Goal: Task Accomplishment & Management: Complete application form

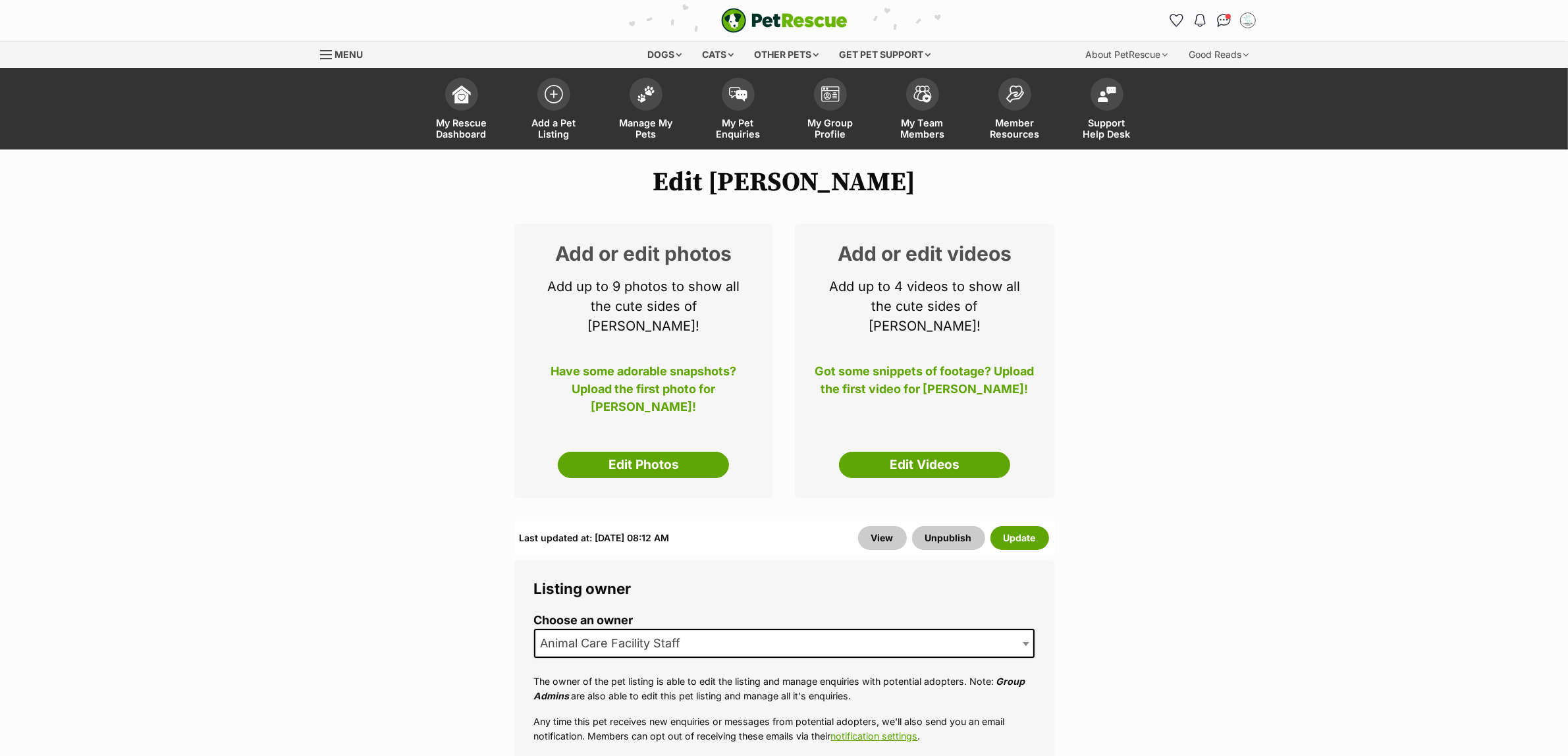
click at [684, 426] on div "Add or edit photos Add up to 9 photos to show all the cute sides of Brock! Have…" at bounding box center [644, 361] width 259 height 274
click at [683, 452] on link "Edit Photos" at bounding box center [643, 465] width 171 height 27
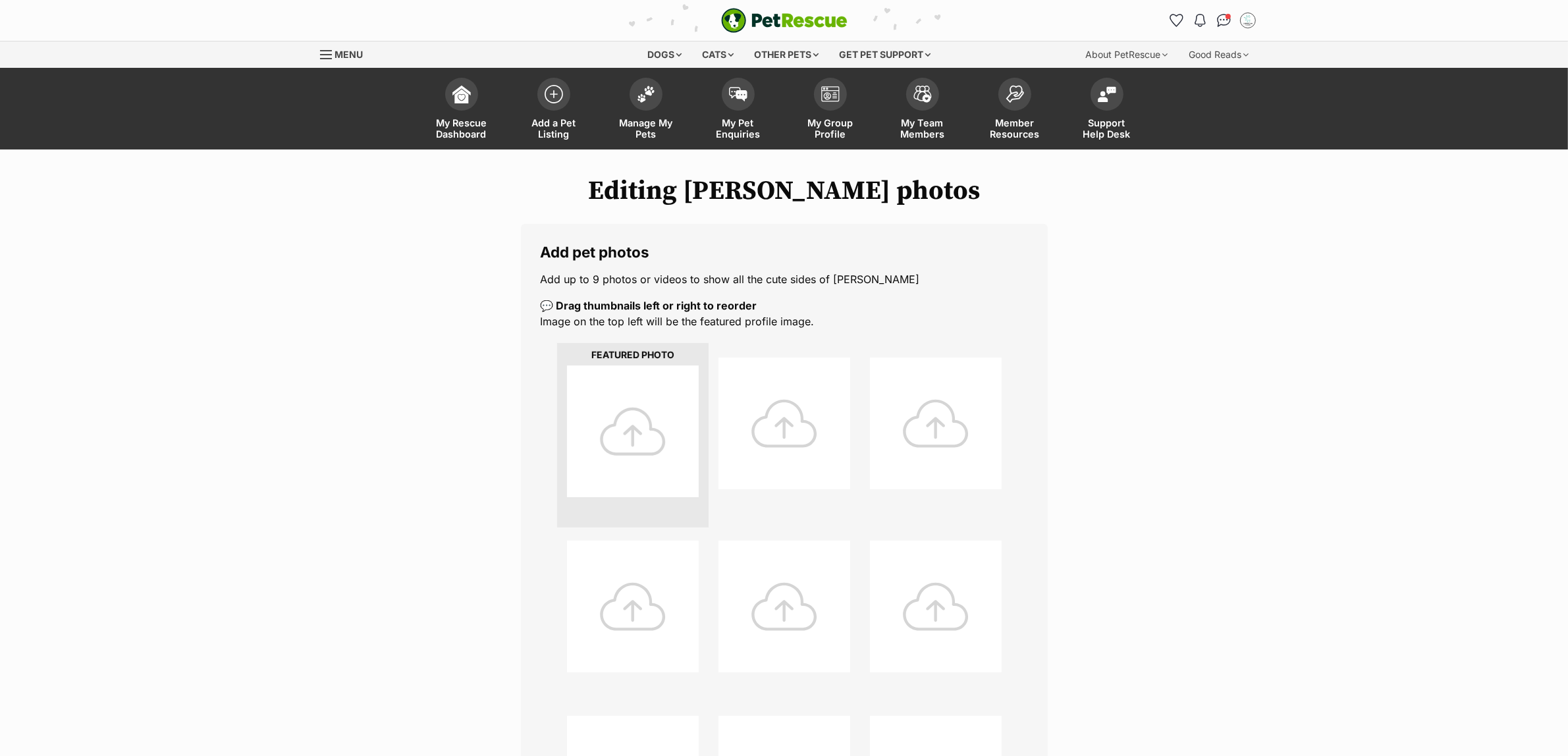
click at [669, 435] on div at bounding box center [633, 431] width 132 height 132
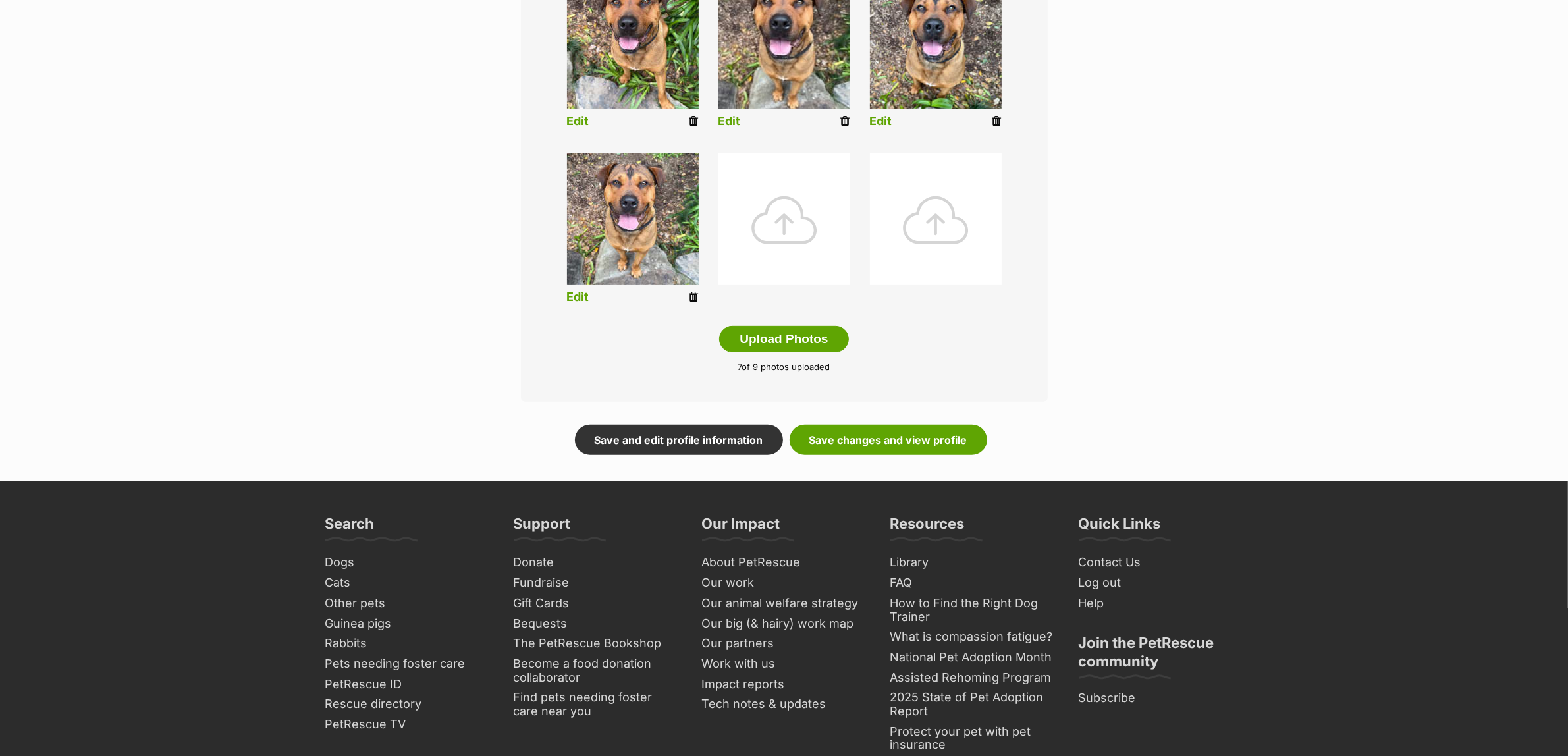
scroll to position [576, 0]
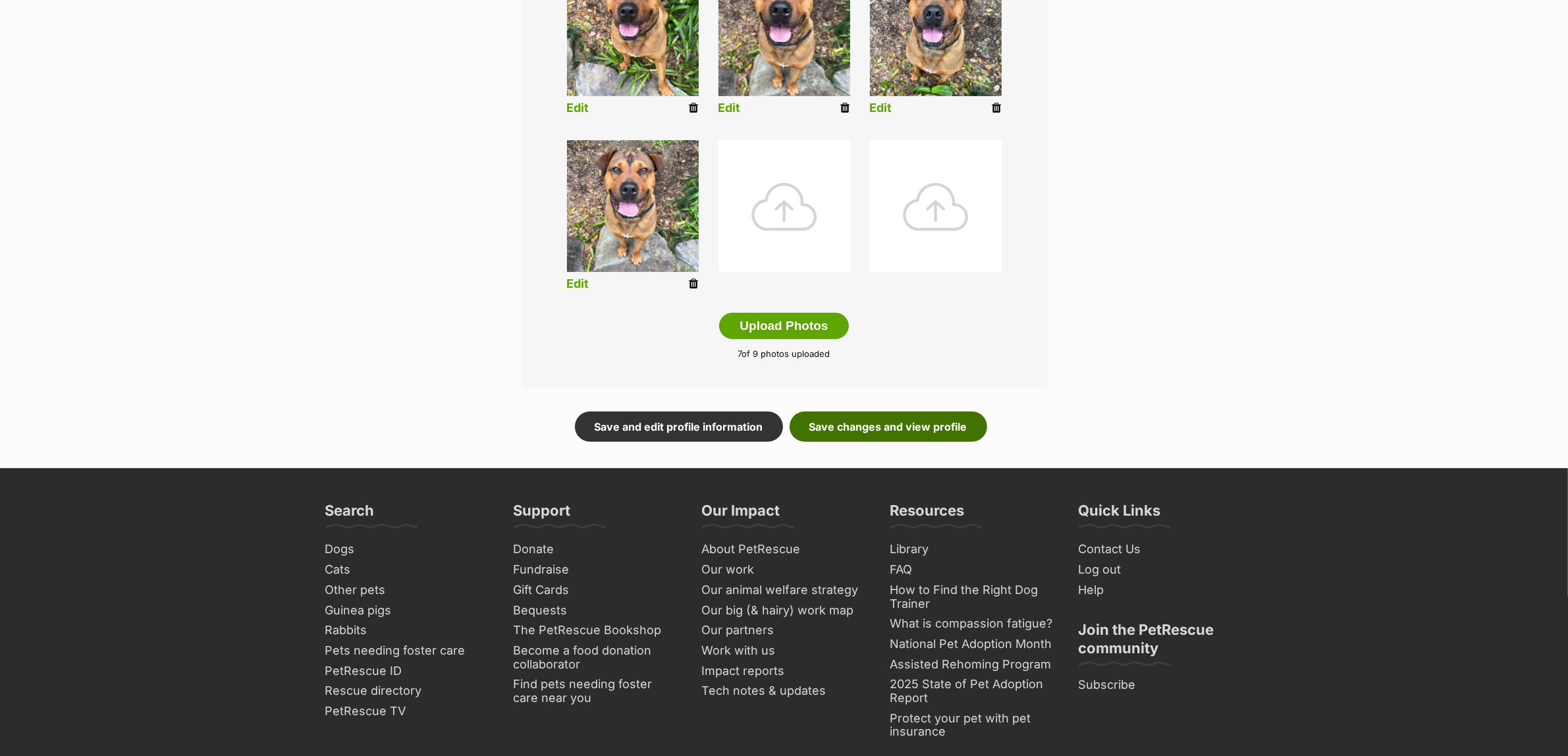
click at [883, 426] on link "Save changes and view profile" at bounding box center [889, 427] width 198 height 30
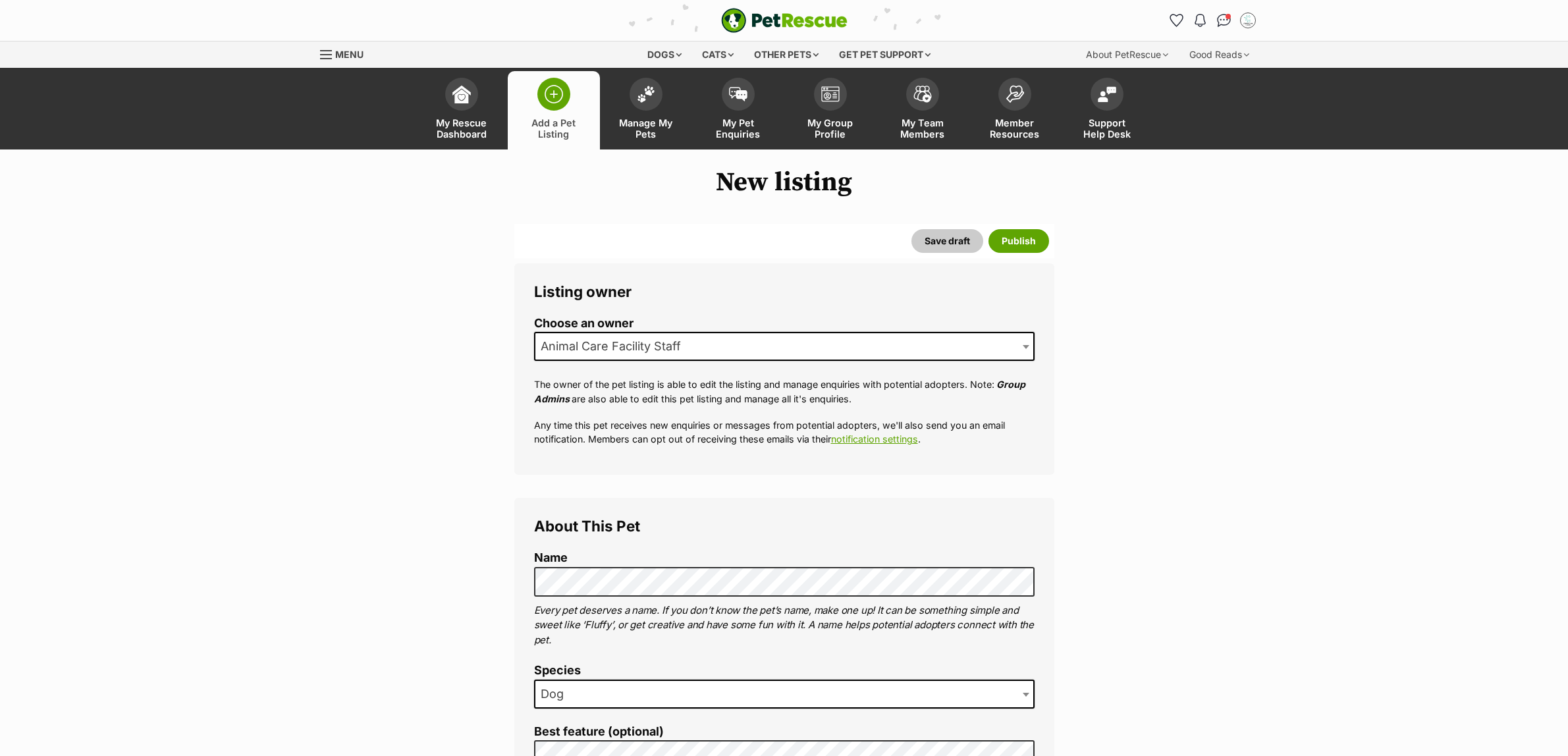
select select
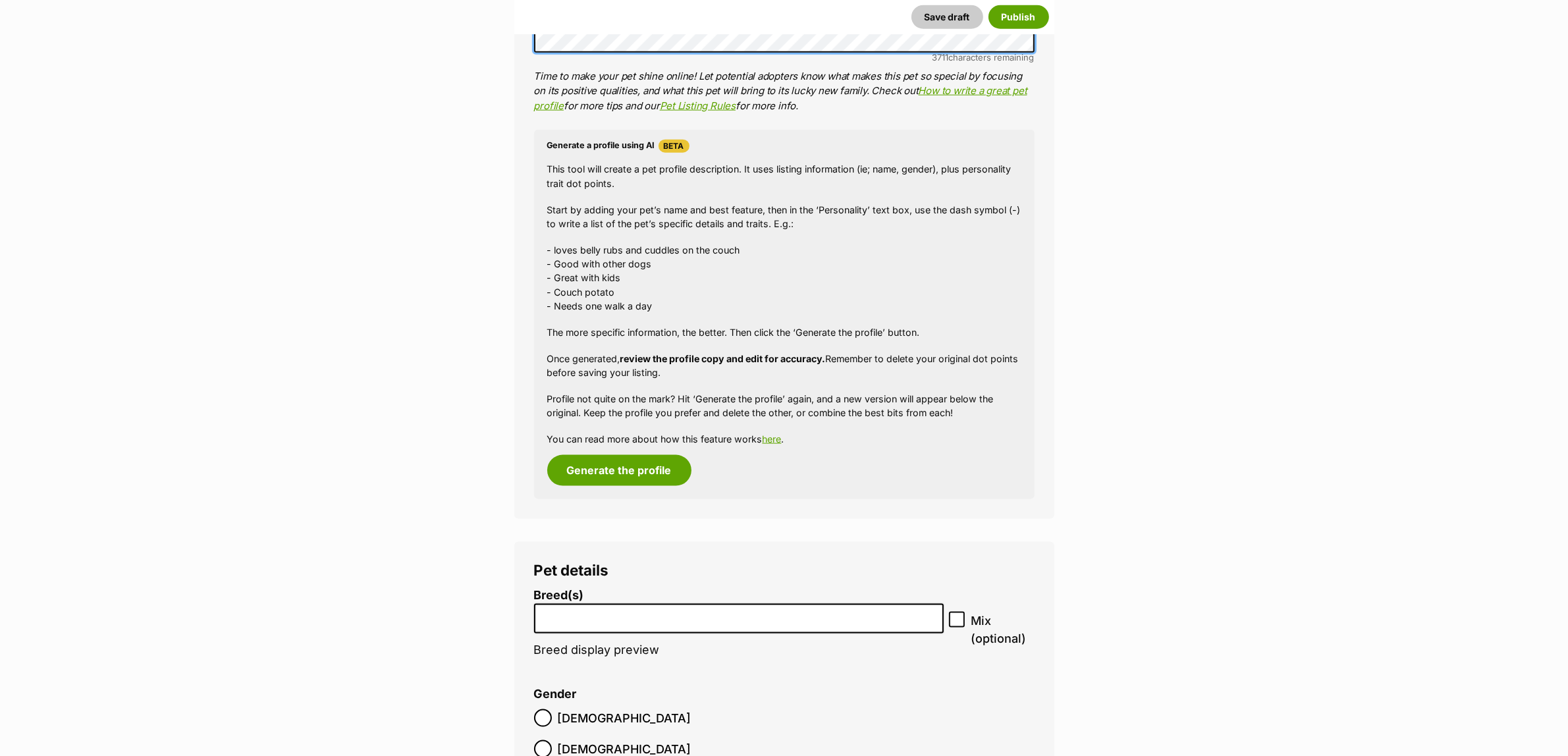
scroll to position [2105, 0]
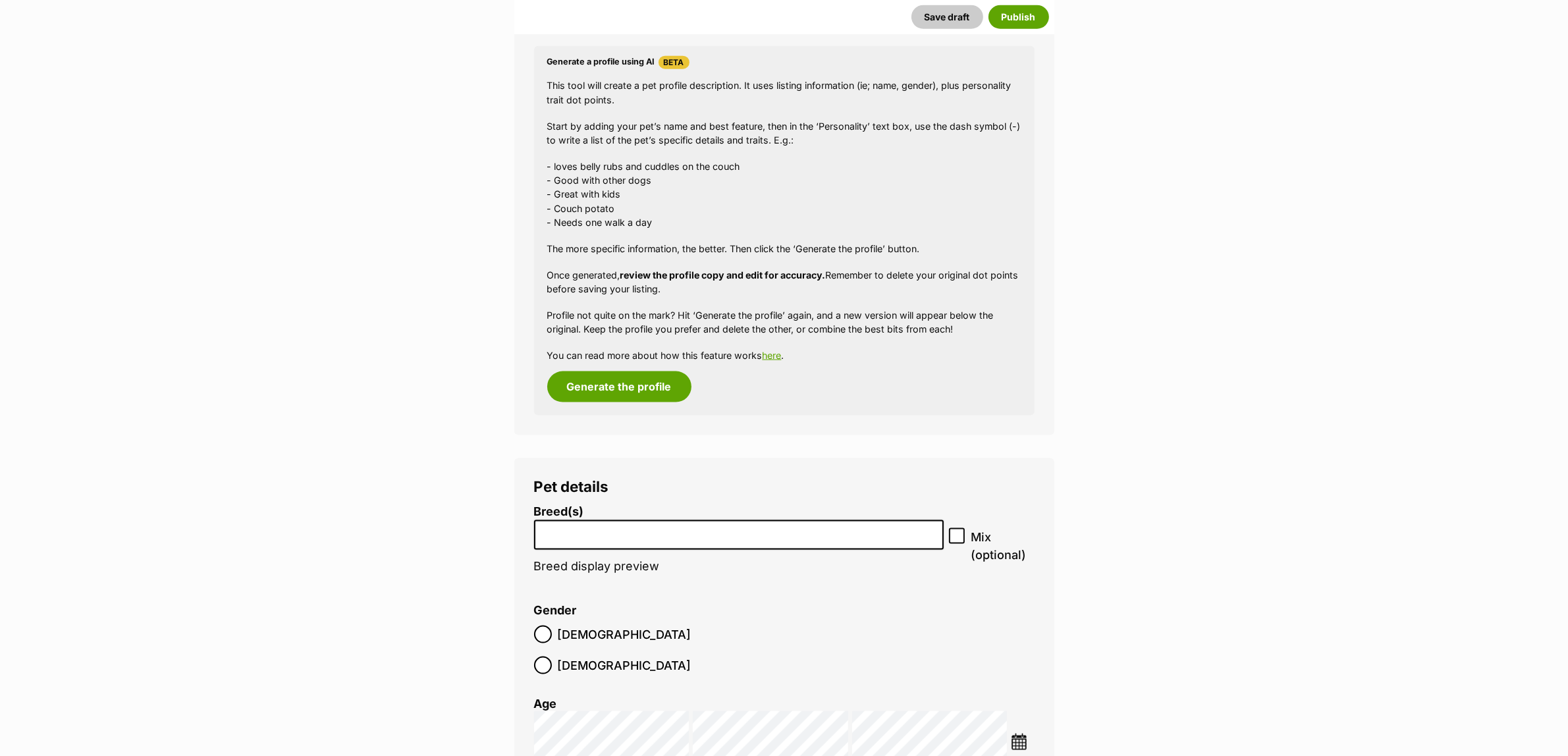
click at [630, 536] on input "search" at bounding box center [739, 532] width 401 height 14
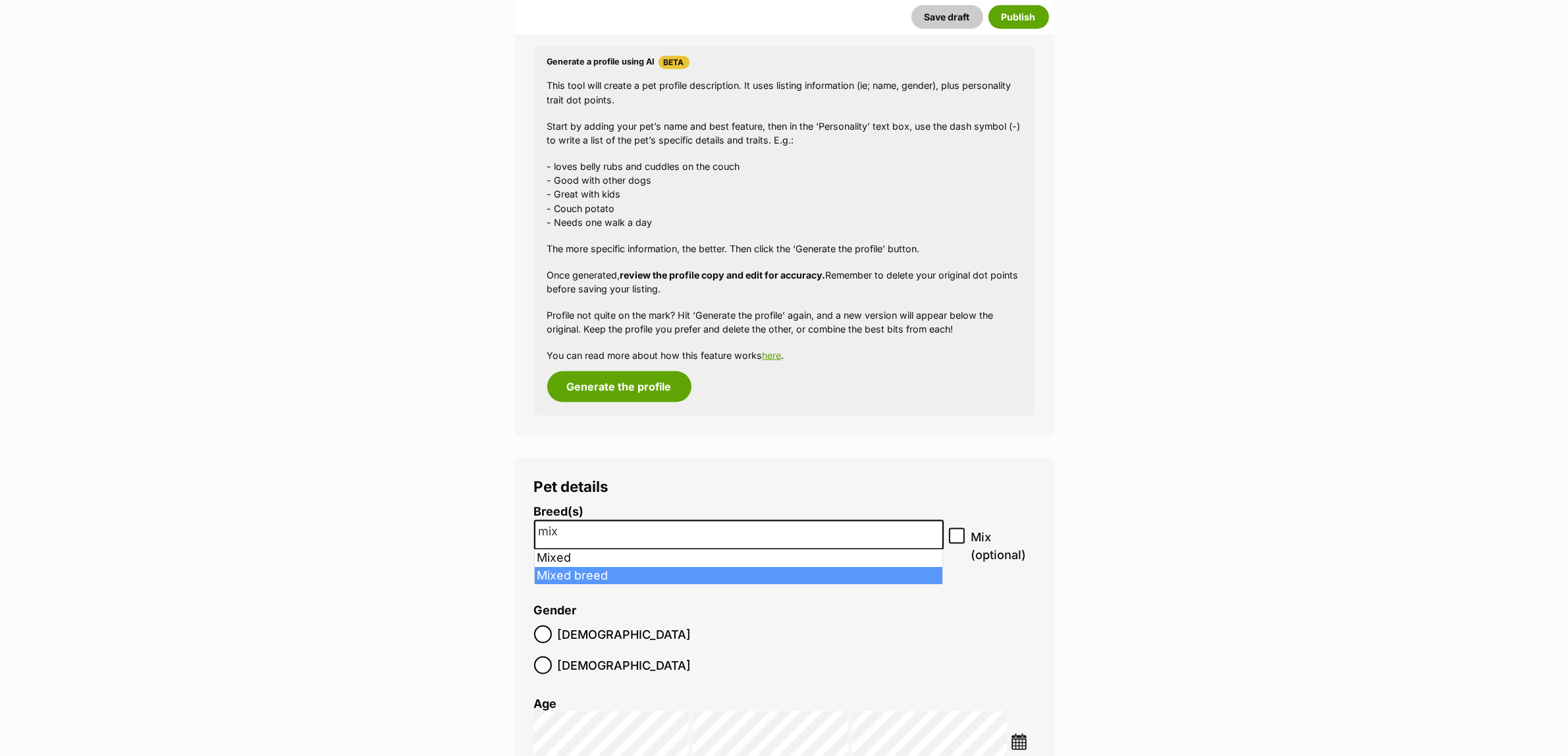
type input "mix"
select select "252261"
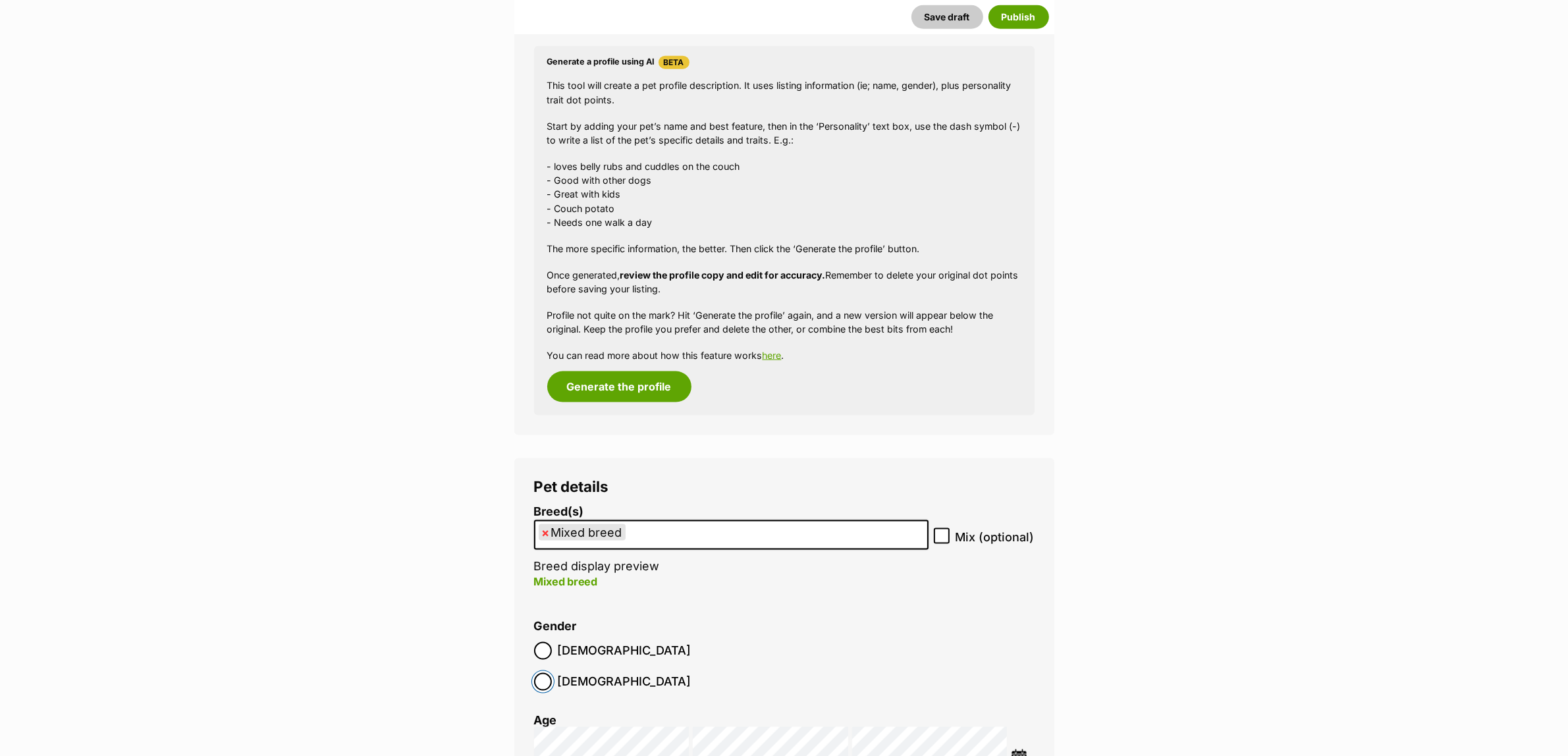
scroll to position [2352, 0]
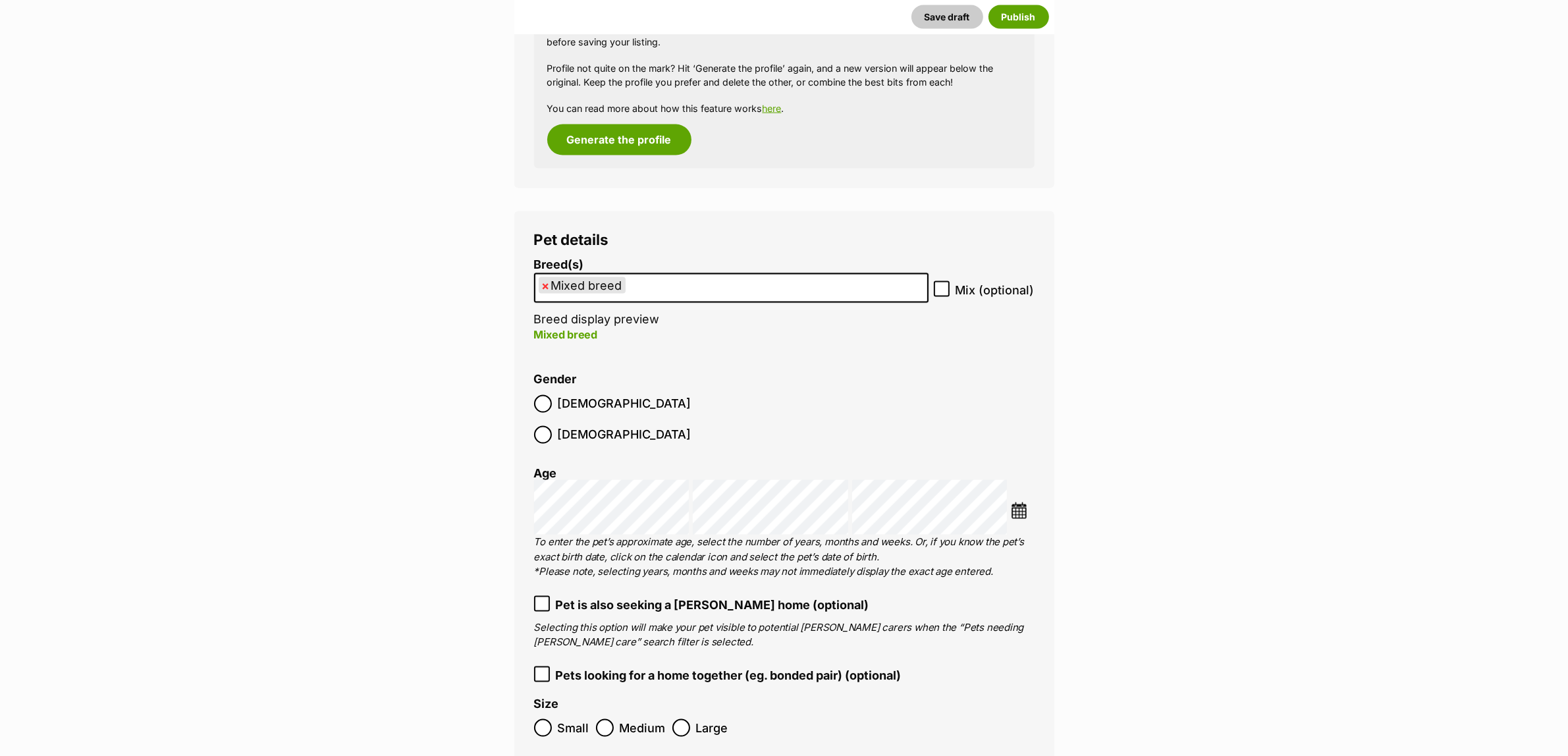
click at [1018, 502] on img at bounding box center [1019, 510] width 16 height 16
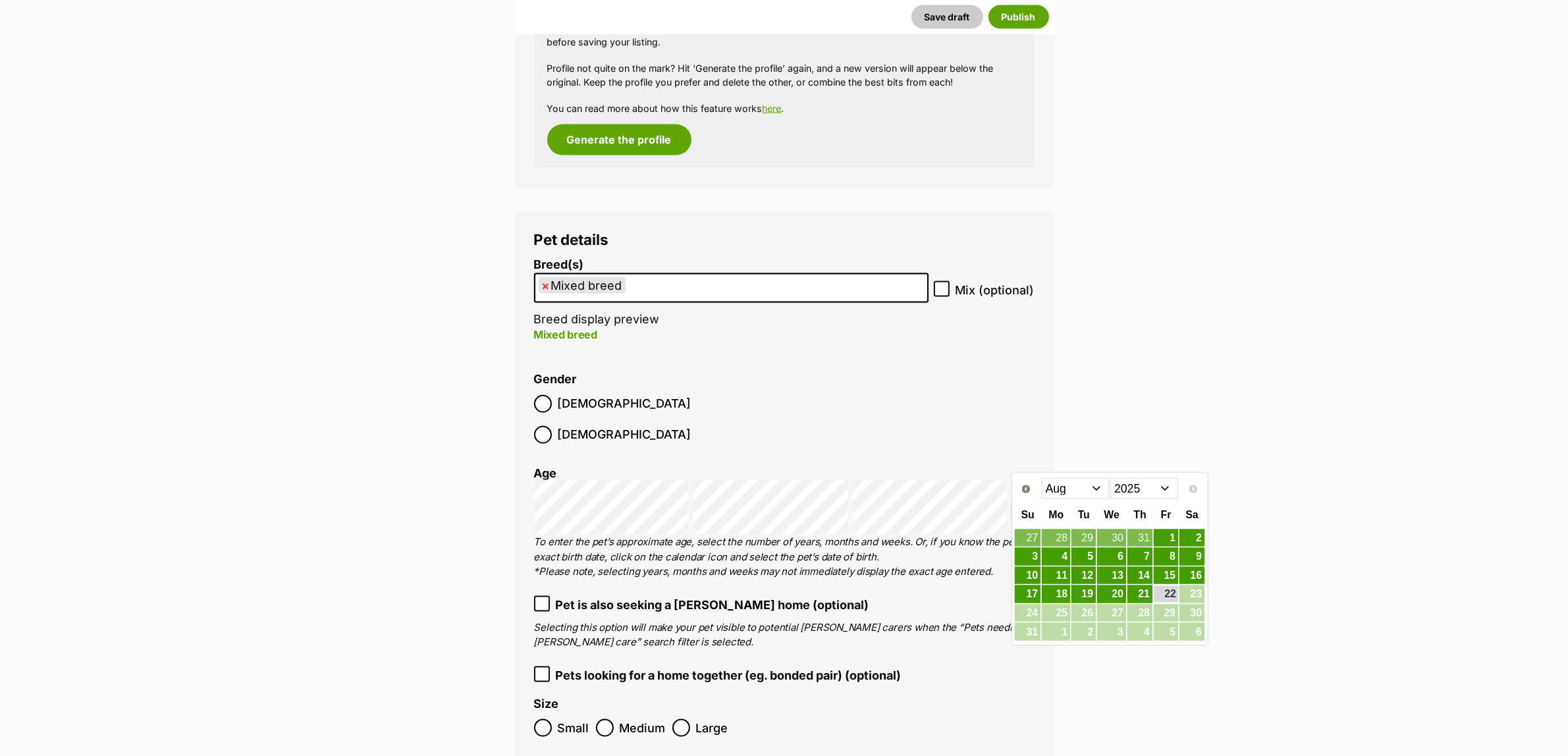
click at [1158, 489] on select "2015 2016 2017 2018 2019 2020 2021 2022 2023 2024 2025" at bounding box center [1143, 489] width 67 height 21
click at [1059, 487] on select "Jan Feb Mar Apr May Jun Jul Aug Sep Oct Nov Dec" at bounding box center [1075, 489] width 67 height 21
click at [1035, 555] on link "4" at bounding box center [1028, 557] width 26 height 16
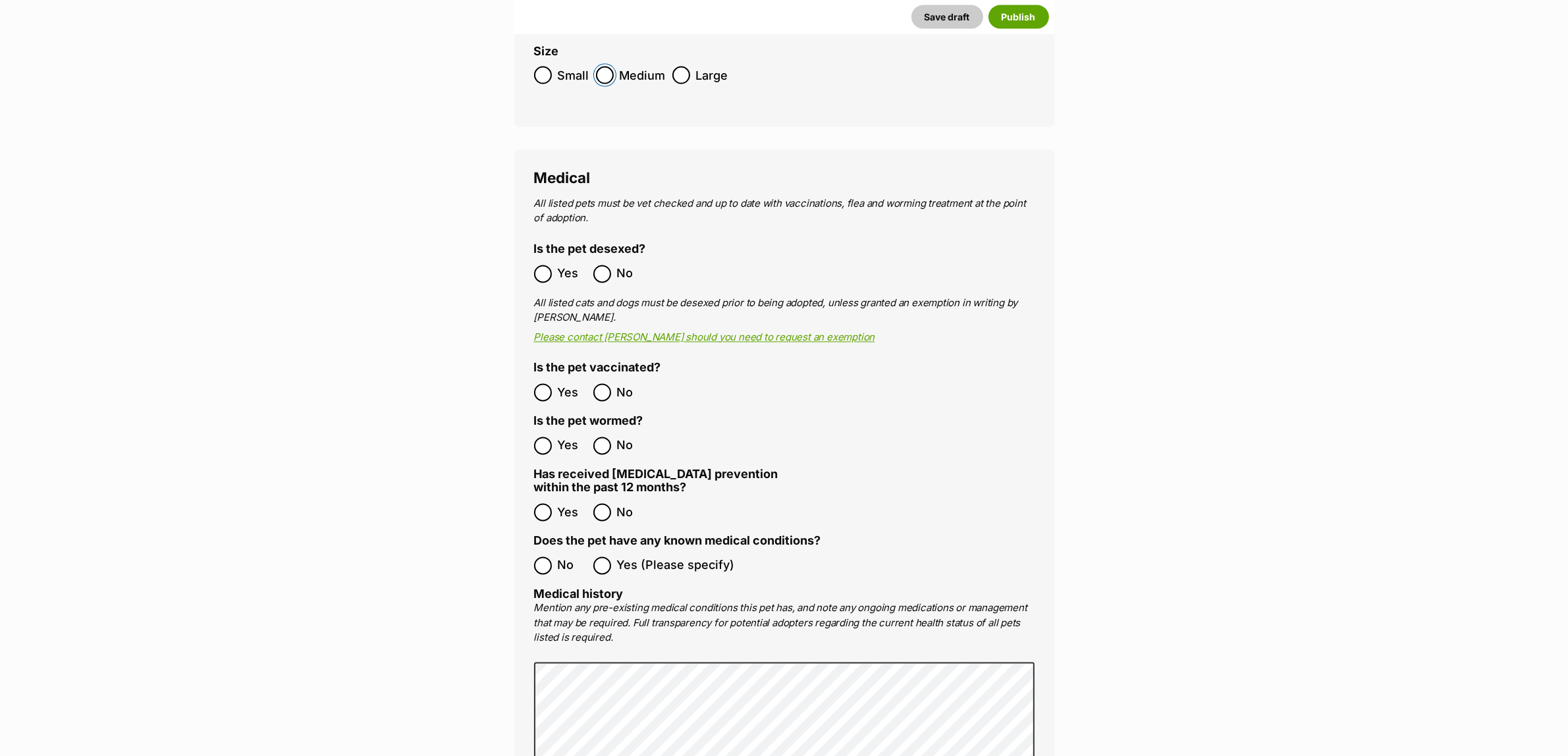
scroll to position [3011, 0]
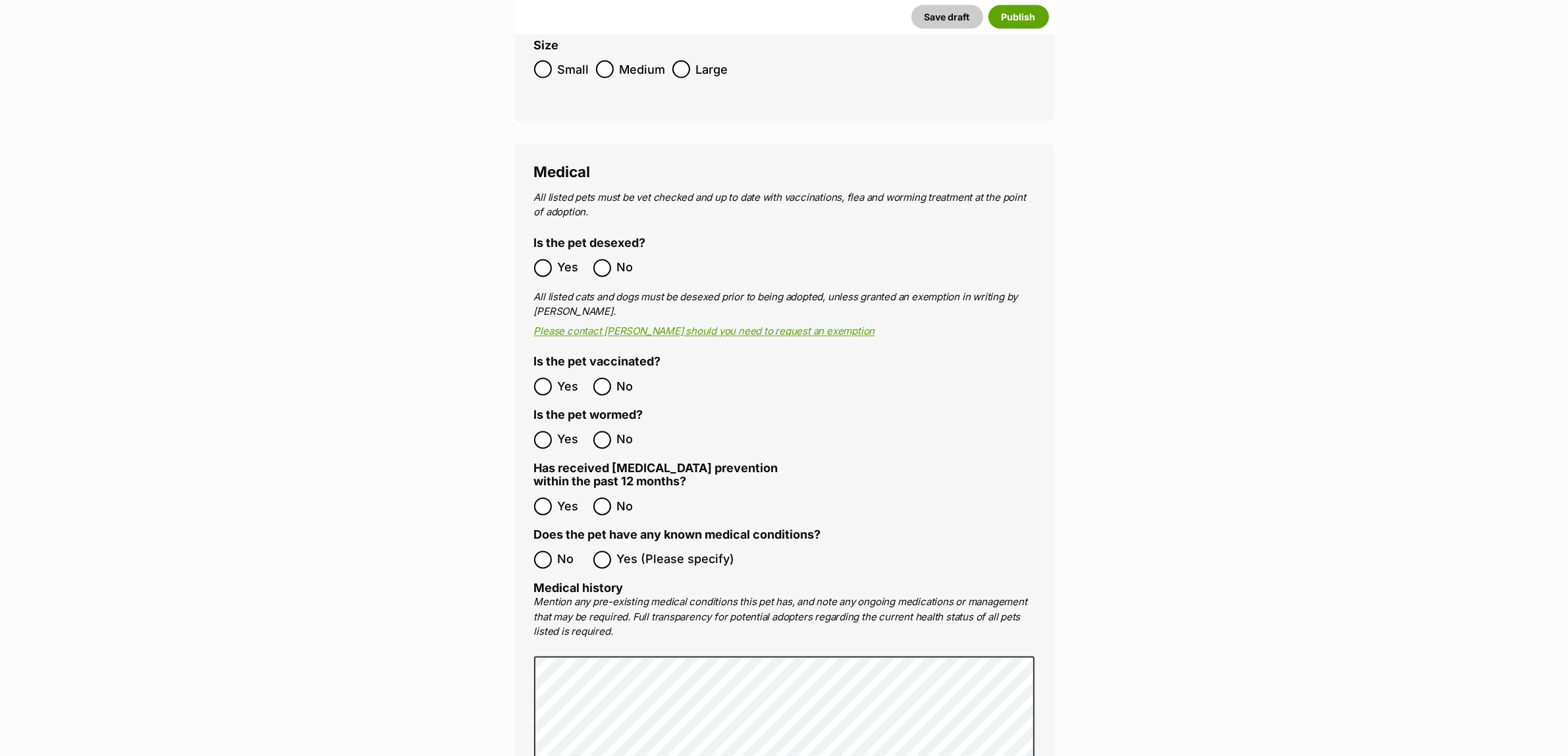
click at [532, 423] on div "Medical All listed pets must be vet checked and up to date with vaccinations, f…" at bounding box center [784, 562] width 540 height 836
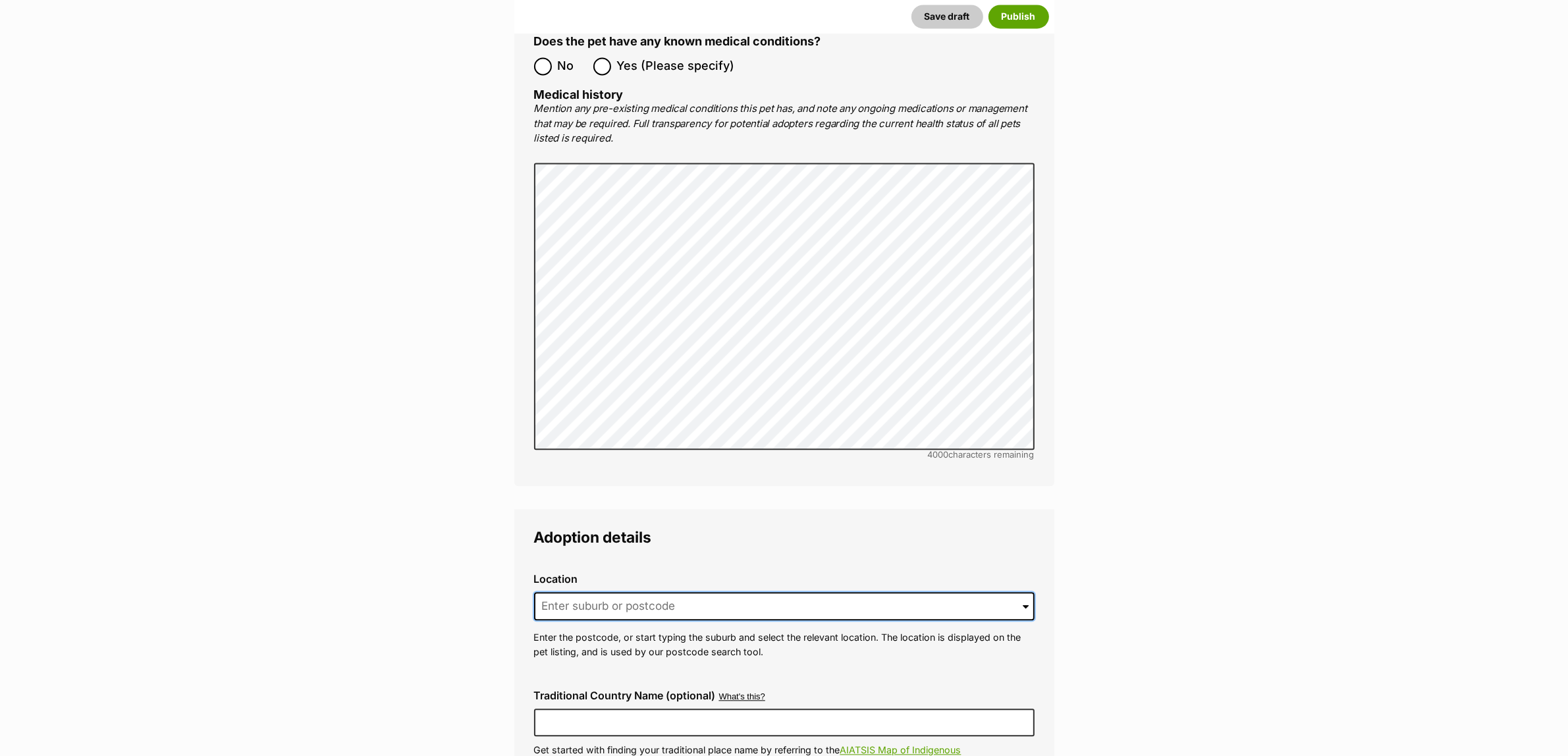
click at [699, 593] on input at bounding box center [784, 607] width 501 height 29
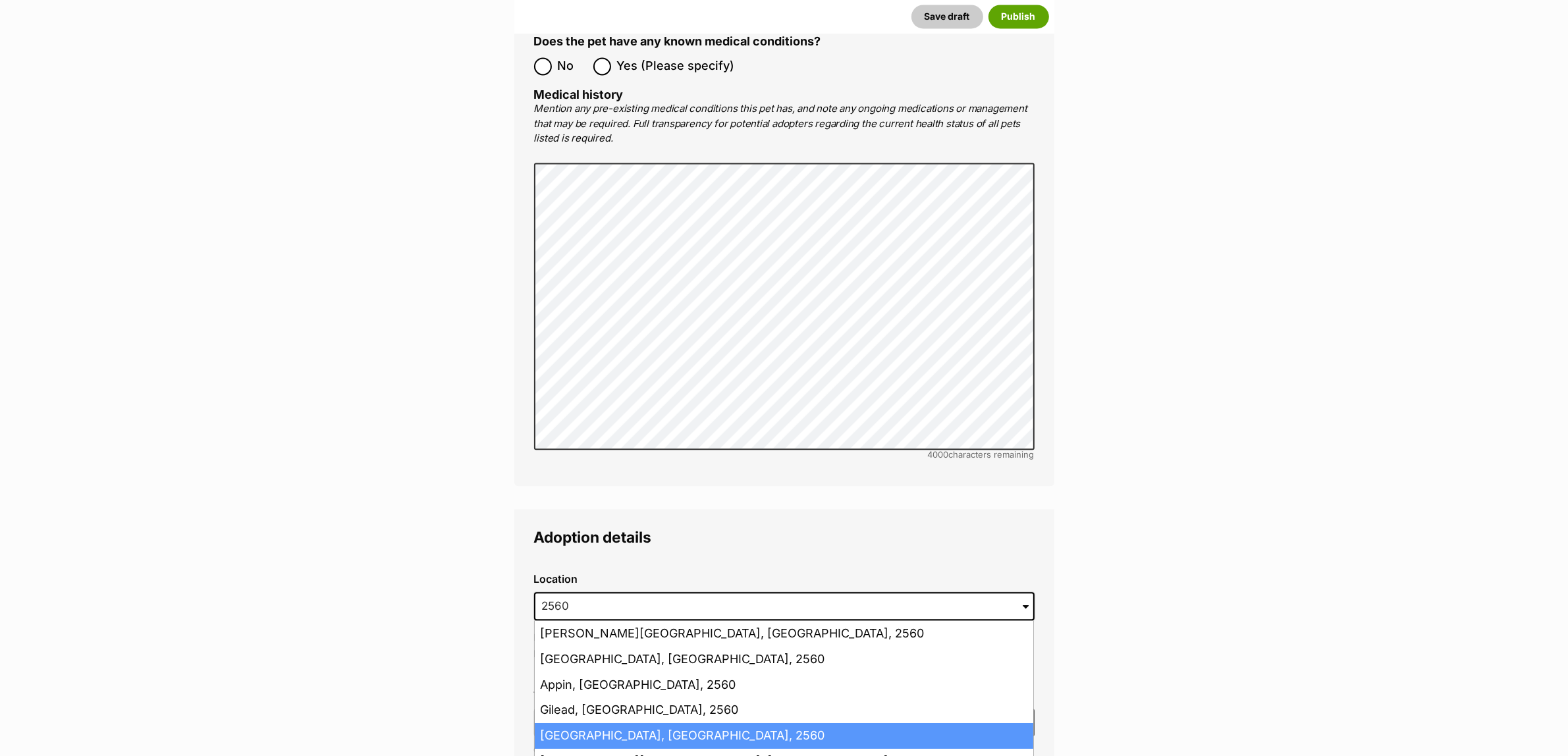
click at [590, 724] on li "Campbelltown, New South Wales, 2560" at bounding box center [784, 736] width 499 height 26
type input "Campbelltown, New South Wales, 2560"
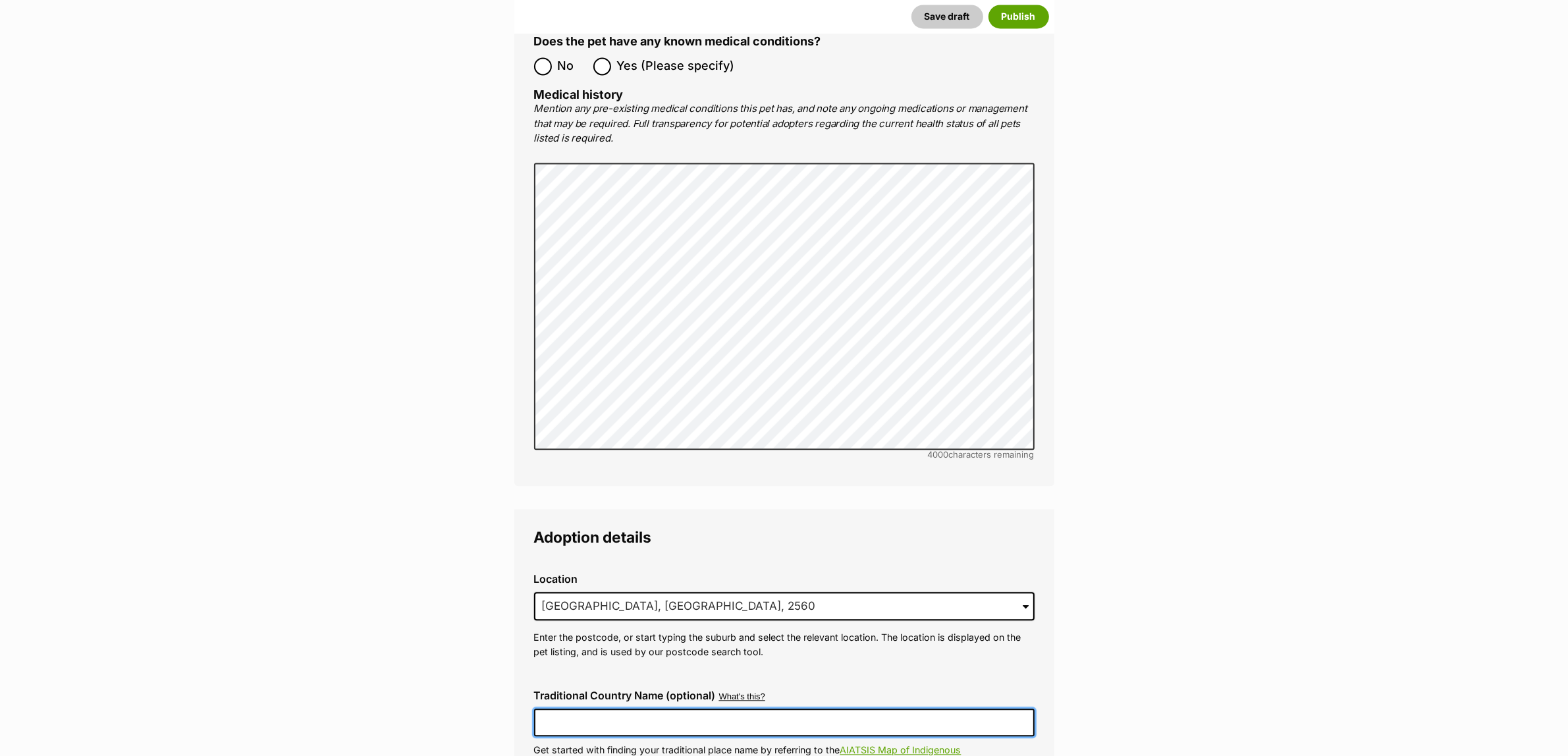
click at [568, 709] on input "Traditional Country Name (optional)" at bounding box center [784, 722] width 501 height 28
type input "Dharawal"
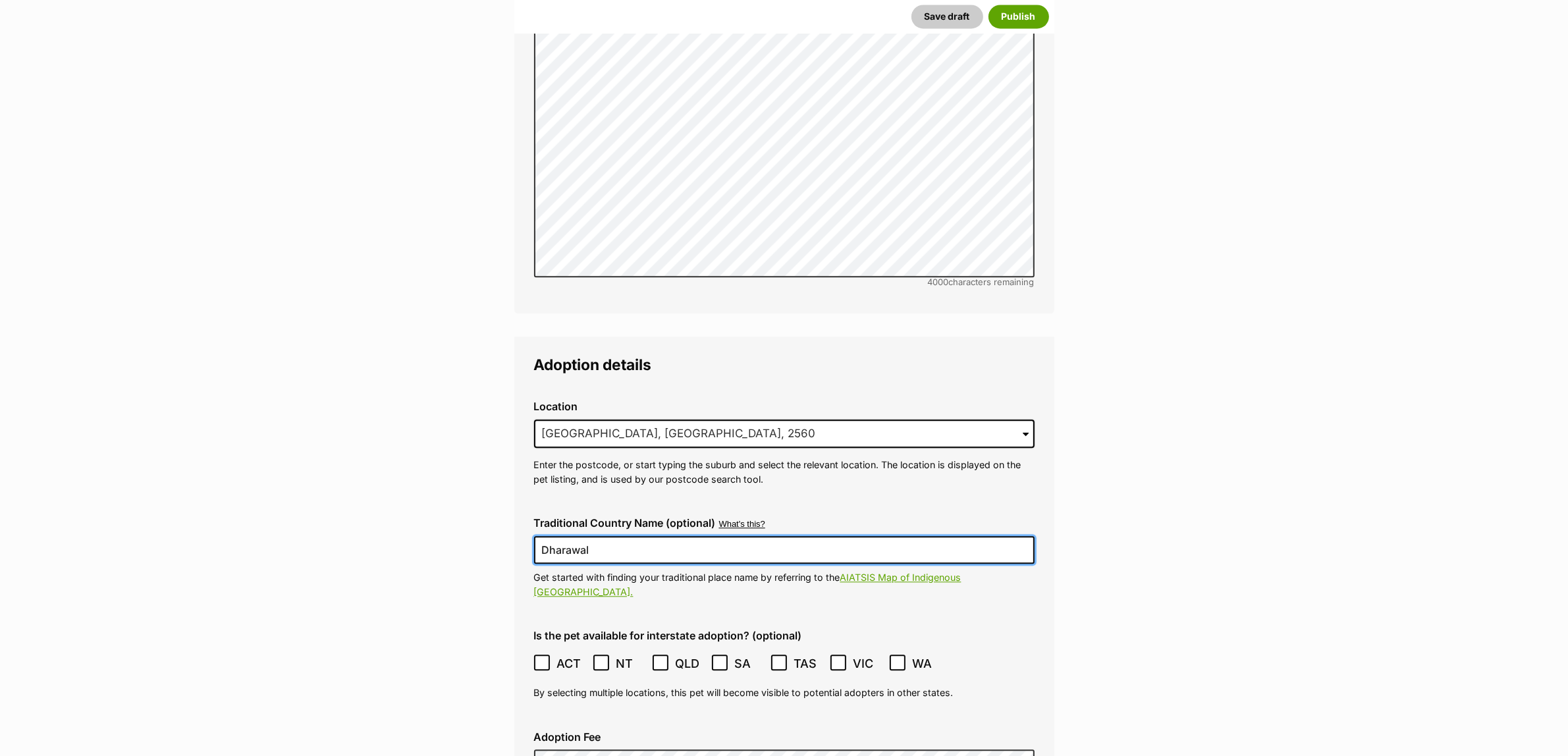
scroll to position [3916, 0]
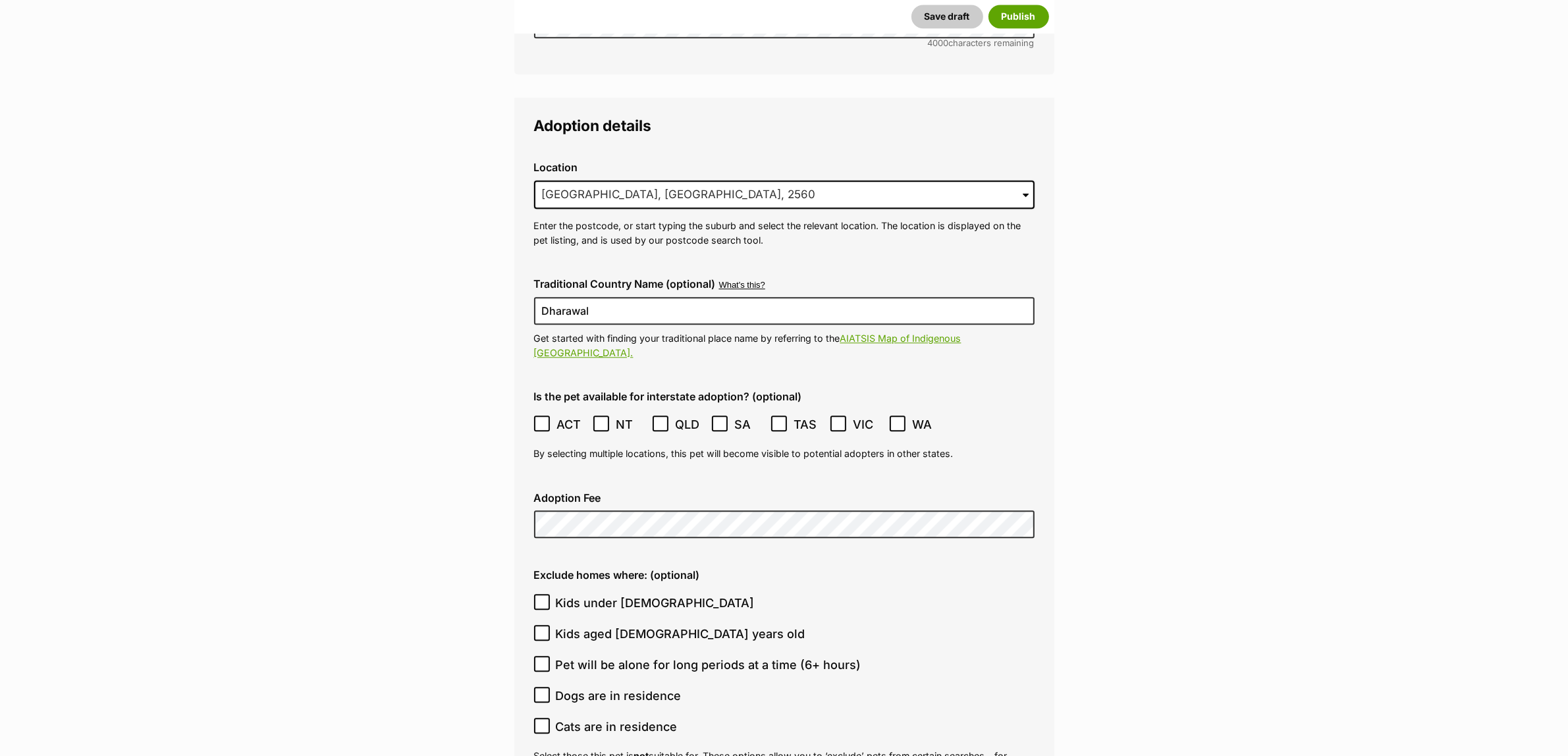
click at [538, 419] on icon at bounding box center [542, 424] width 9 height 9
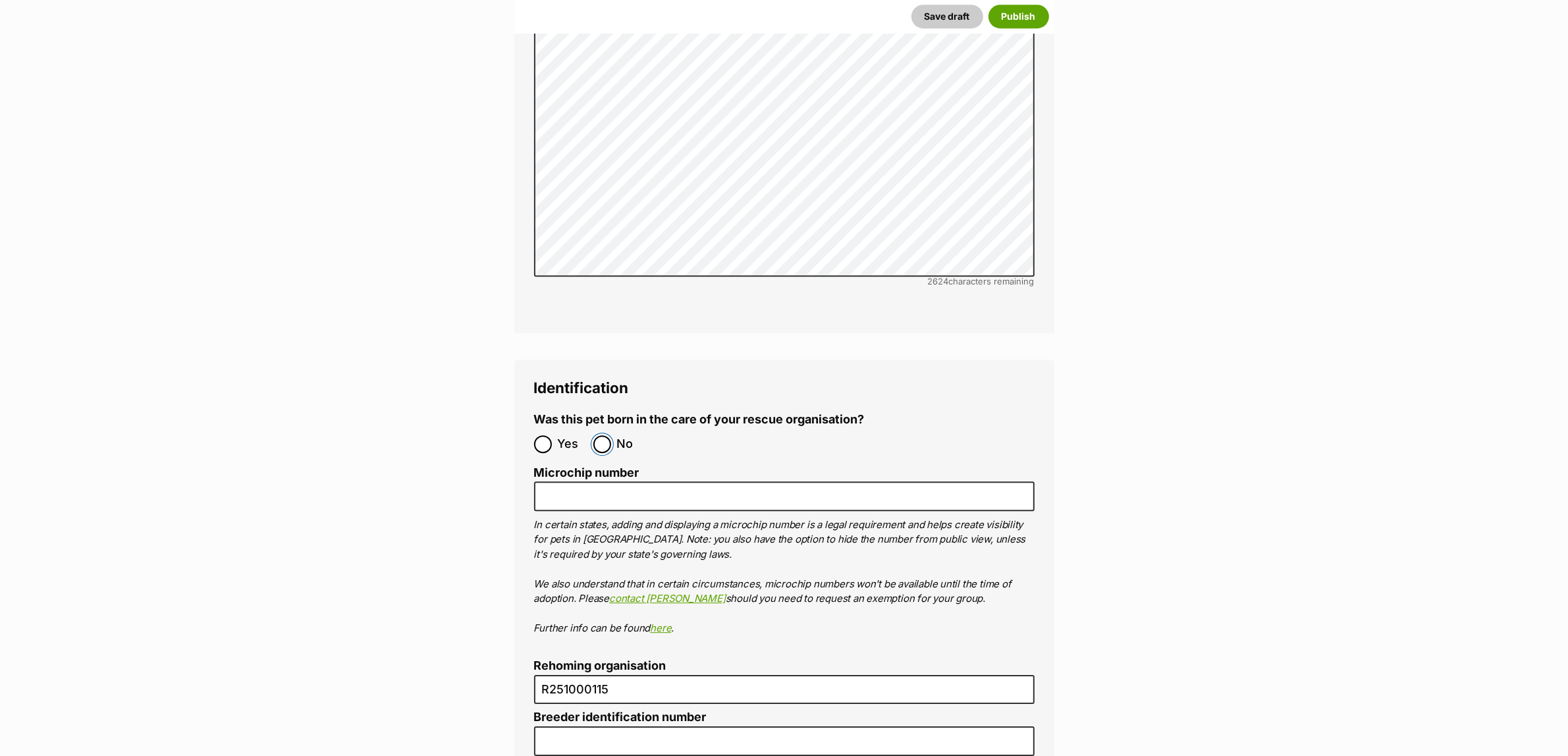
click at [608, 435] on input "No" at bounding box center [602, 444] width 18 height 18
radio input "true"
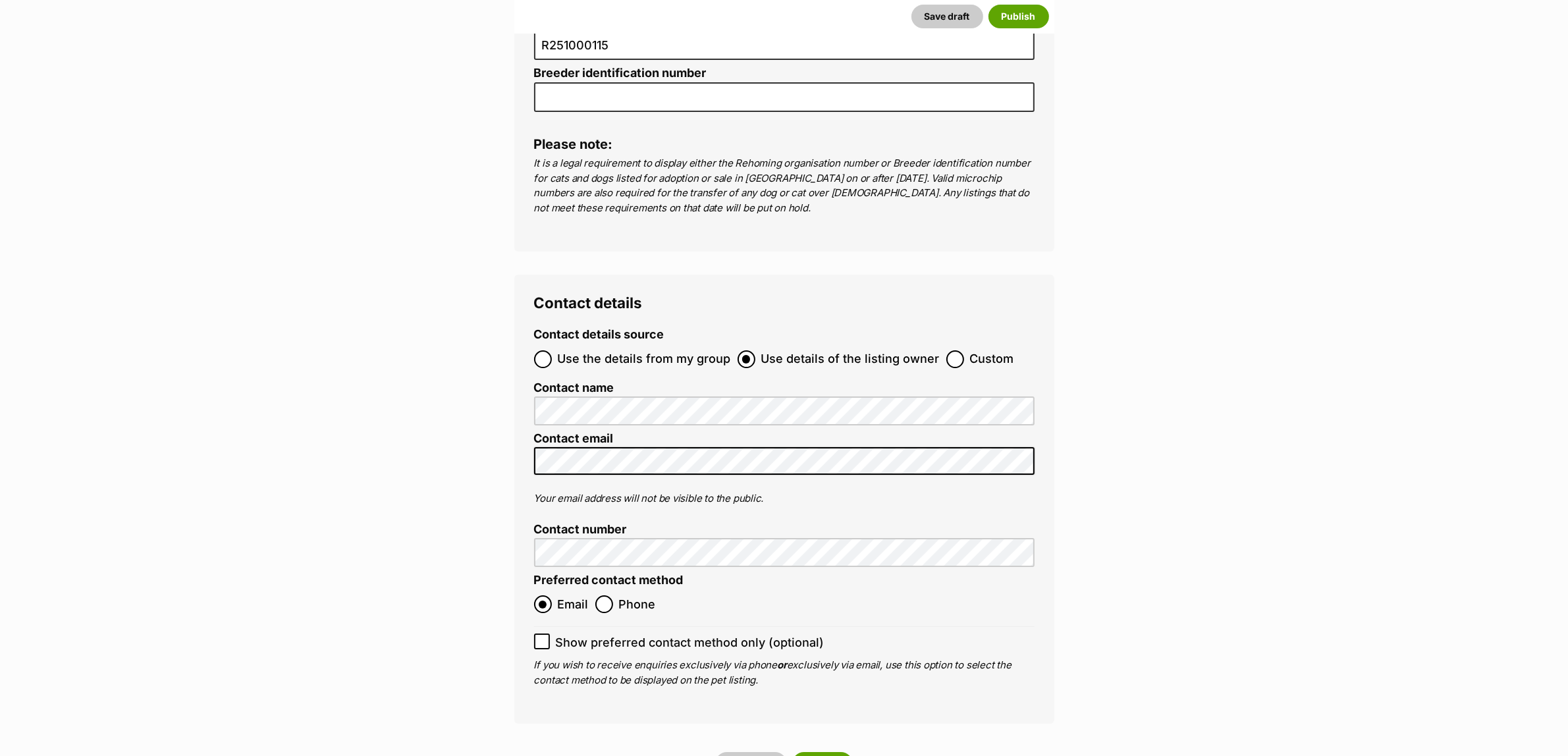
scroll to position [5811, 0]
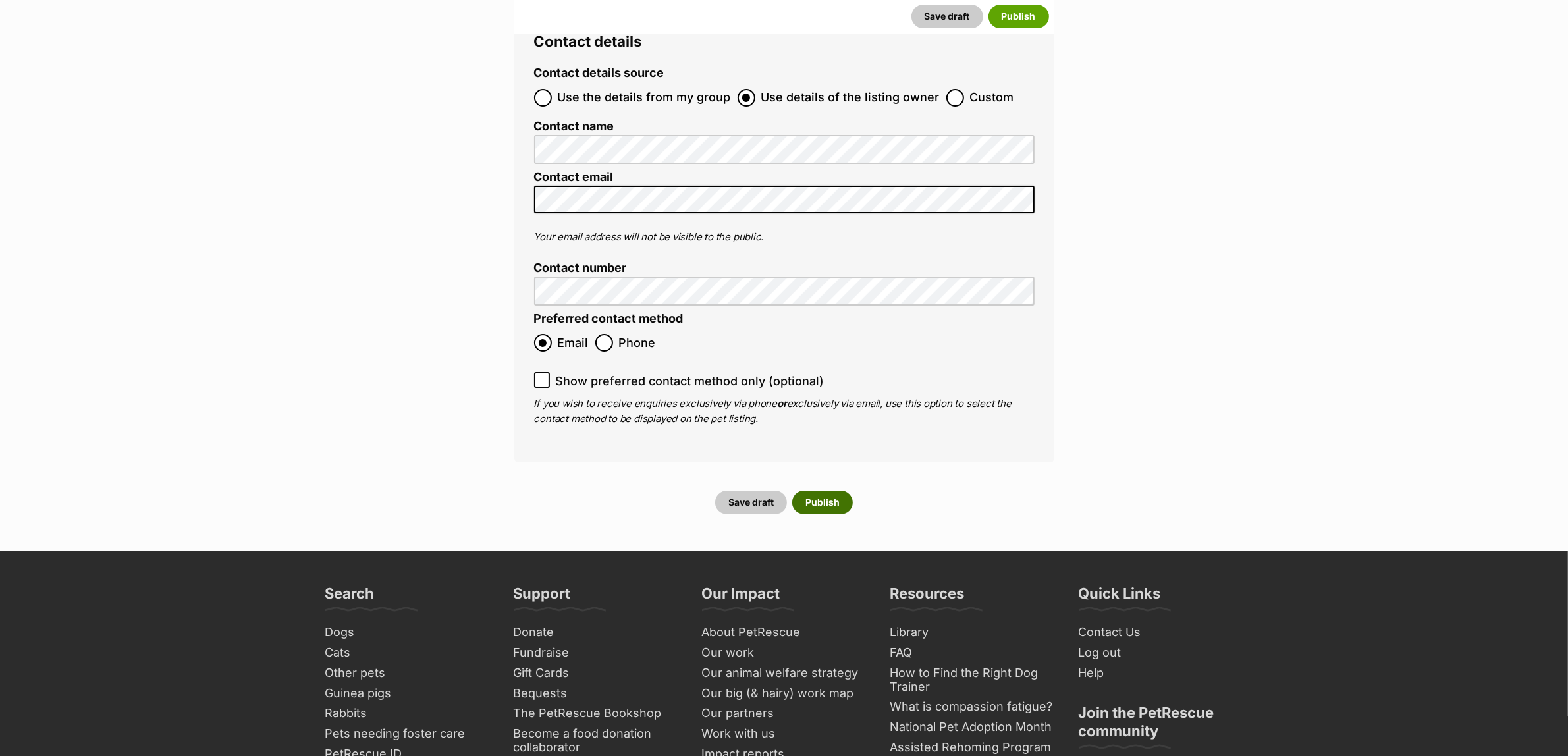
click at [826, 491] on button "Publish" at bounding box center [822, 502] width 61 height 24
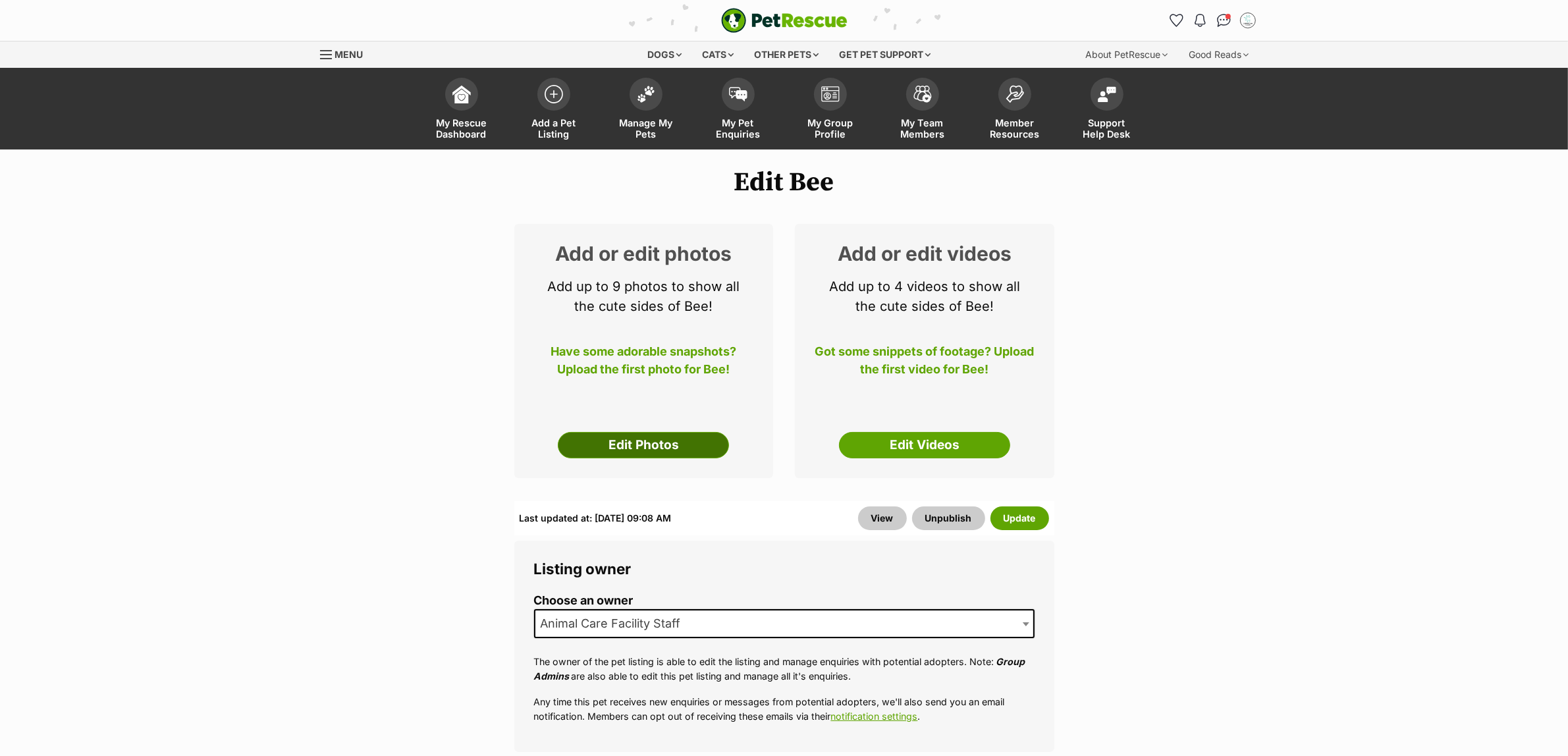
click at [651, 444] on link "Edit Photos" at bounding box center [643, 445] width 171 height 27
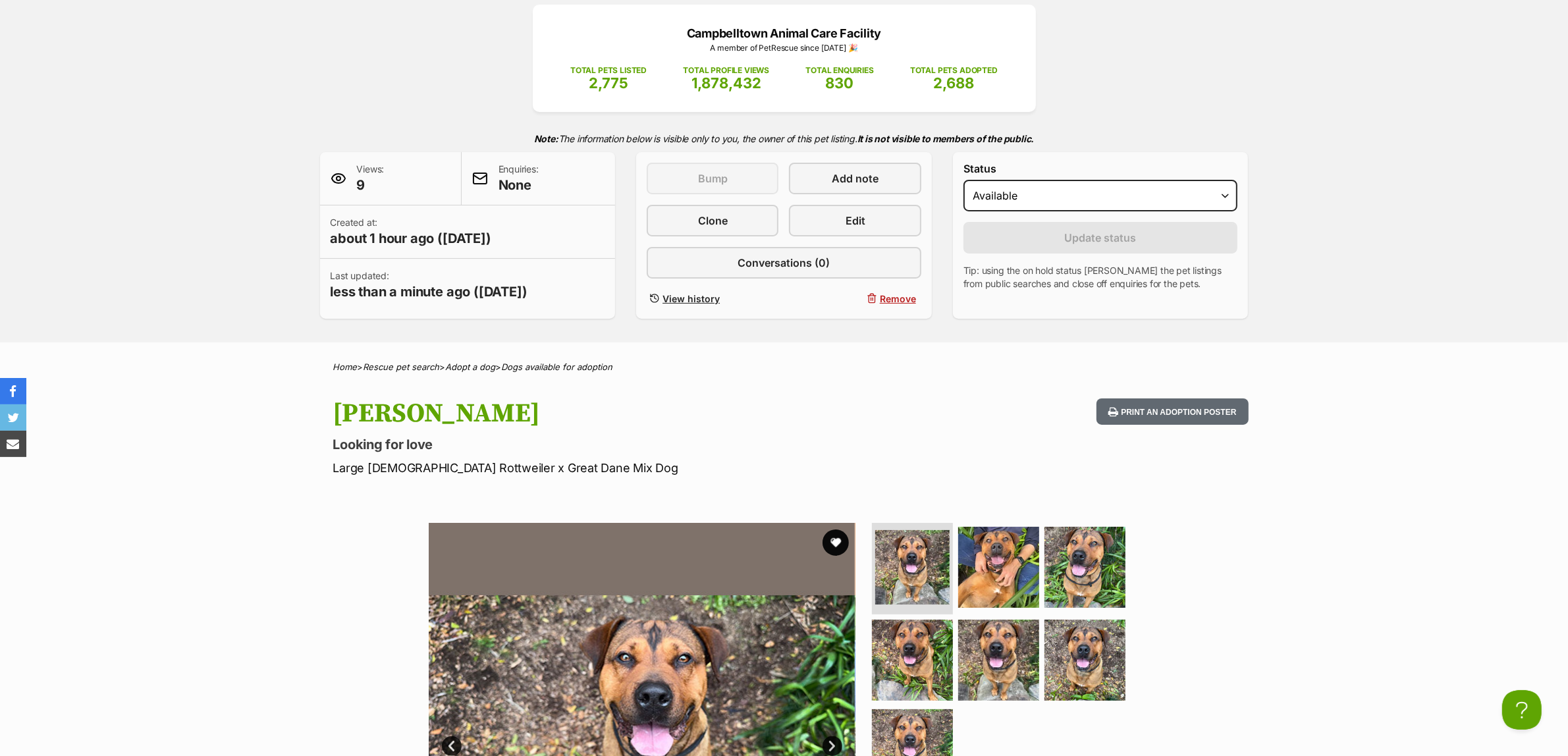
scroll to position [83, 0]
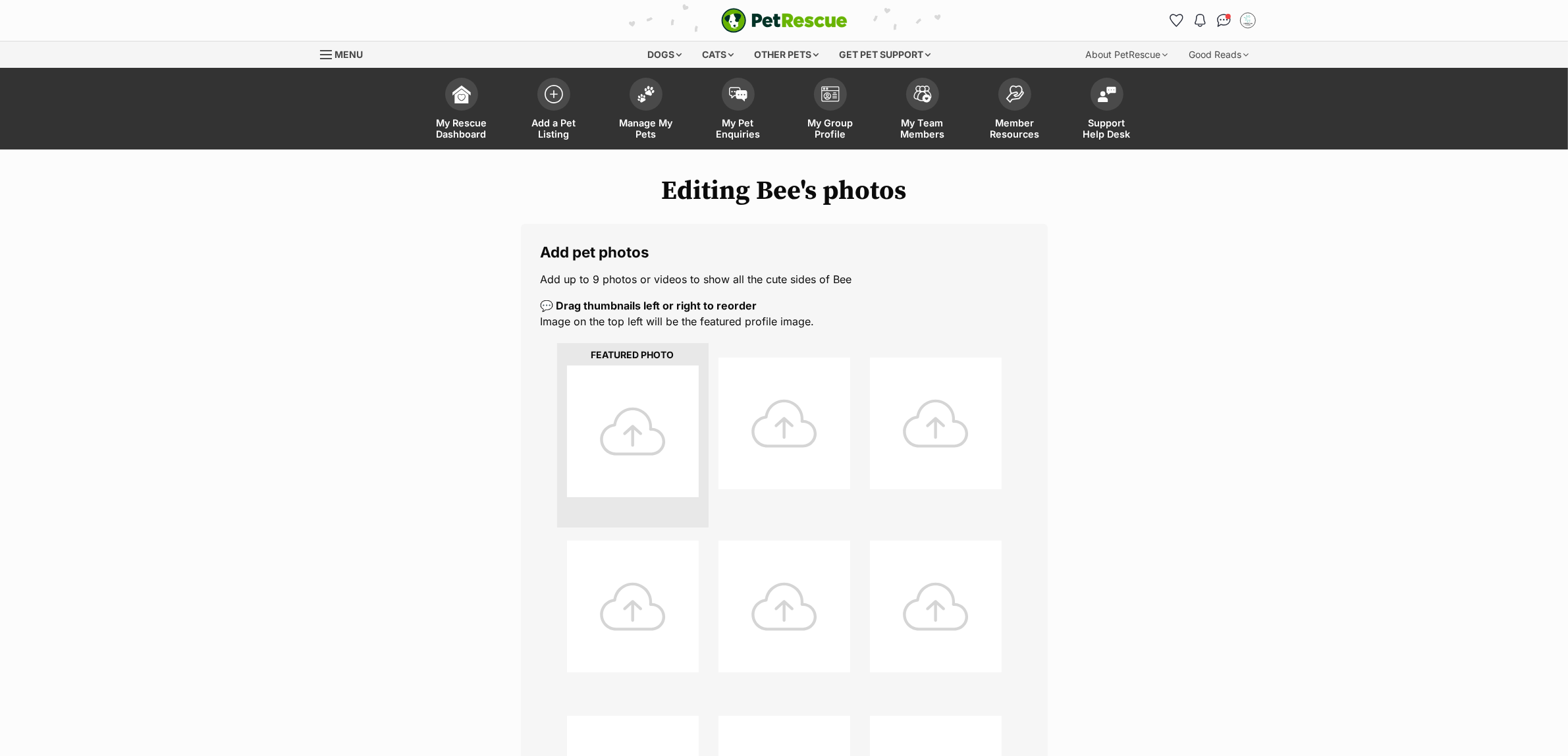
click at [651, 444] on div at bounding box center [633, 431] width 132 height 132
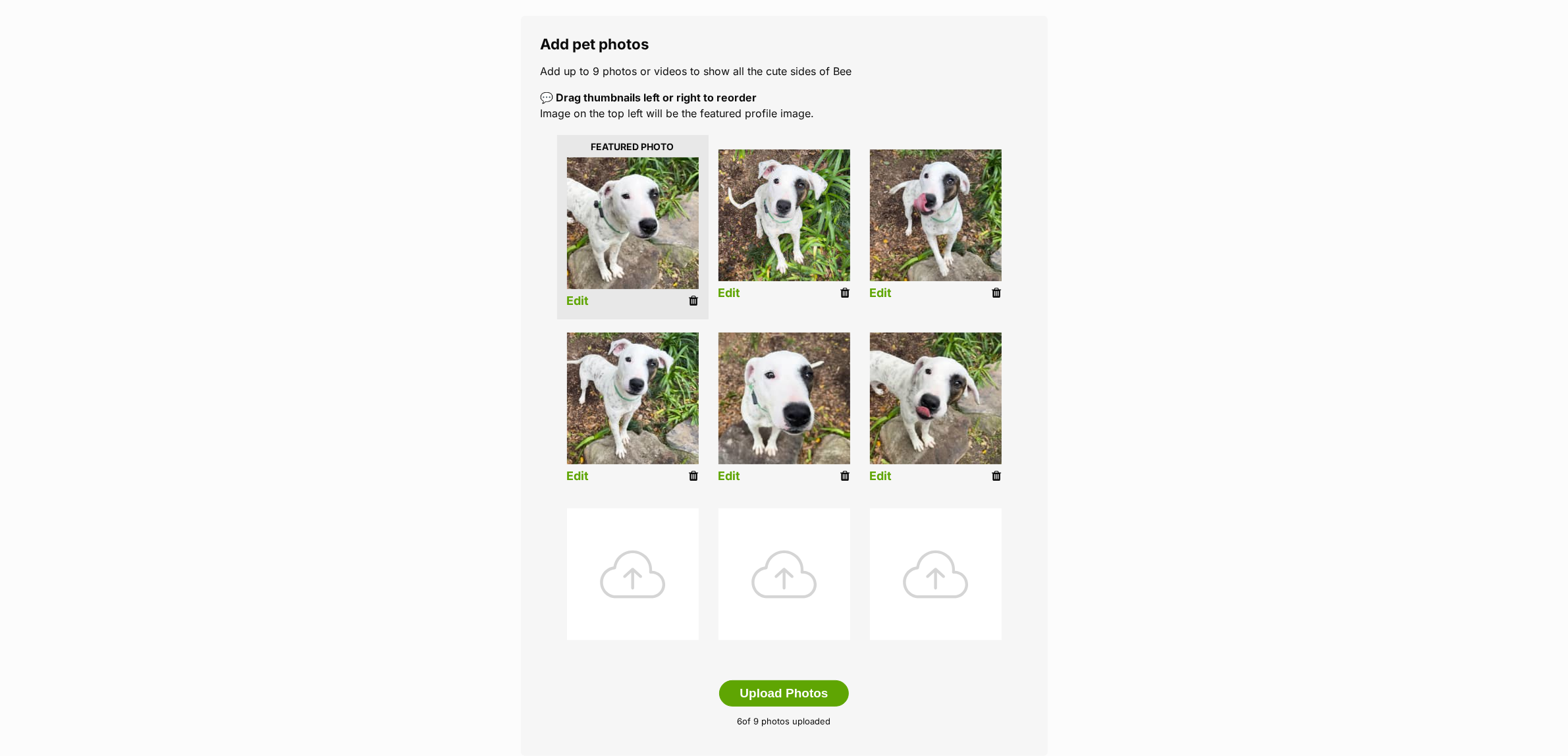
scroll to position [330, 0]
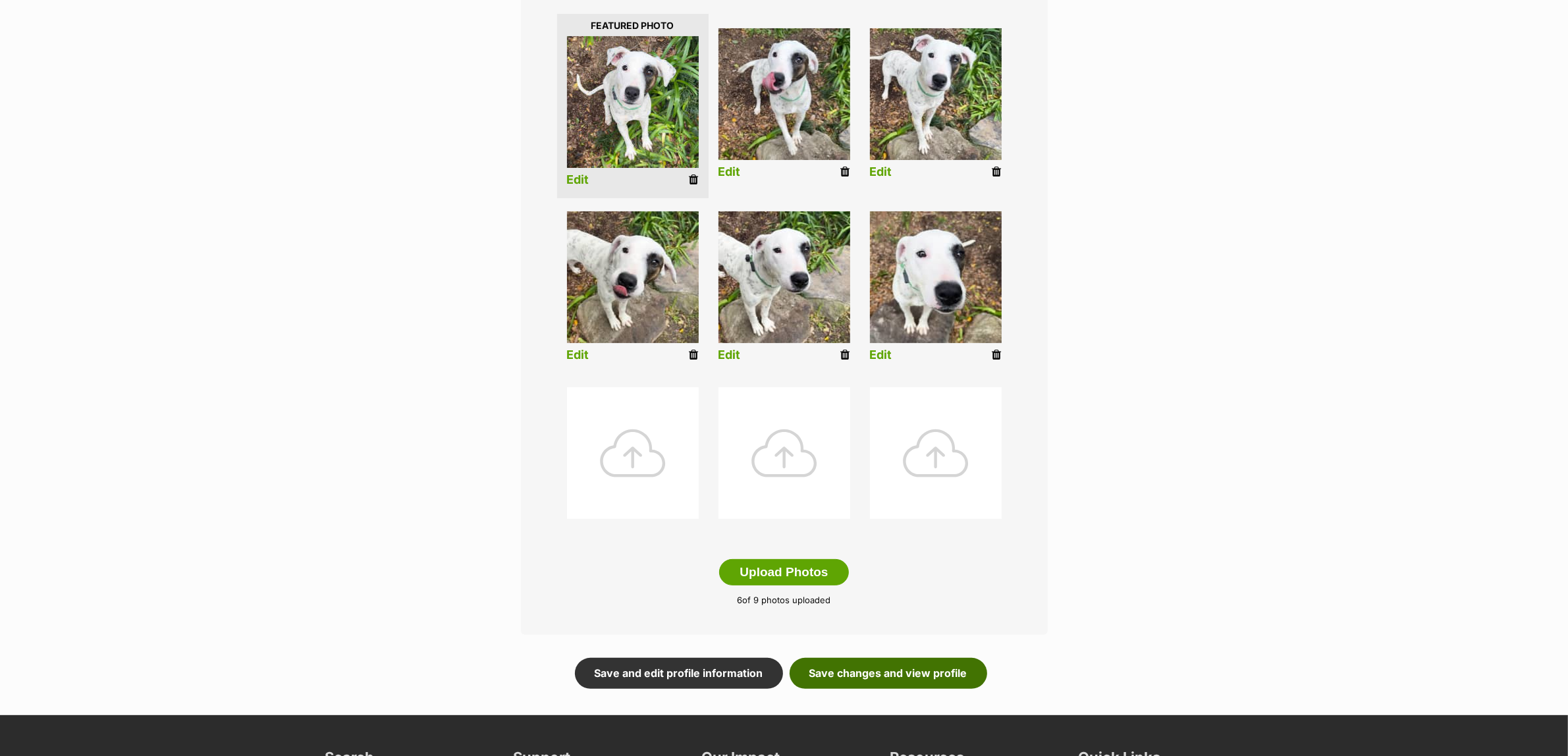
click at [857, 670] on link "Save changes and view profile" at bounding box center [889, 673] width 198 height 30
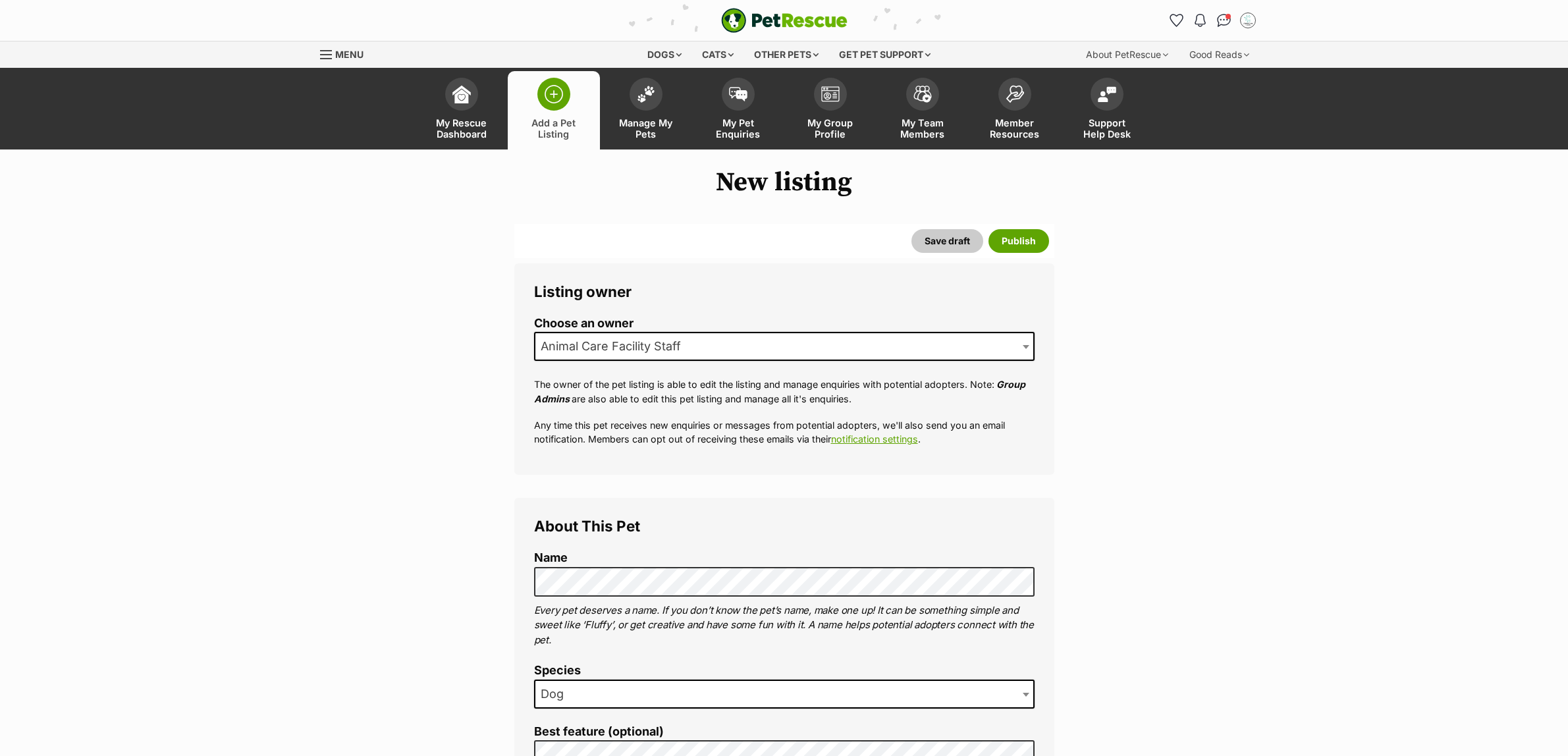
select select
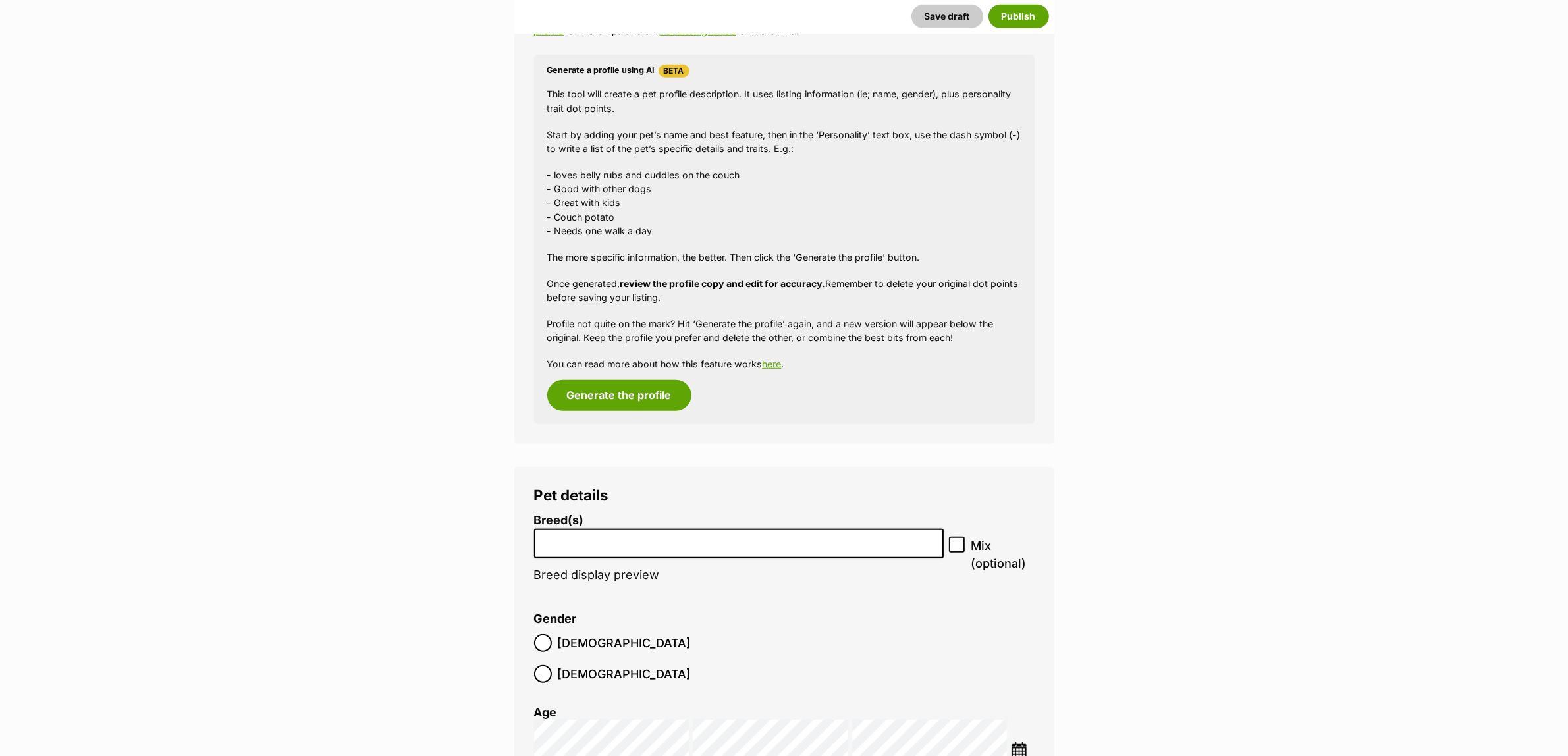
scroll to position [1236, 0]
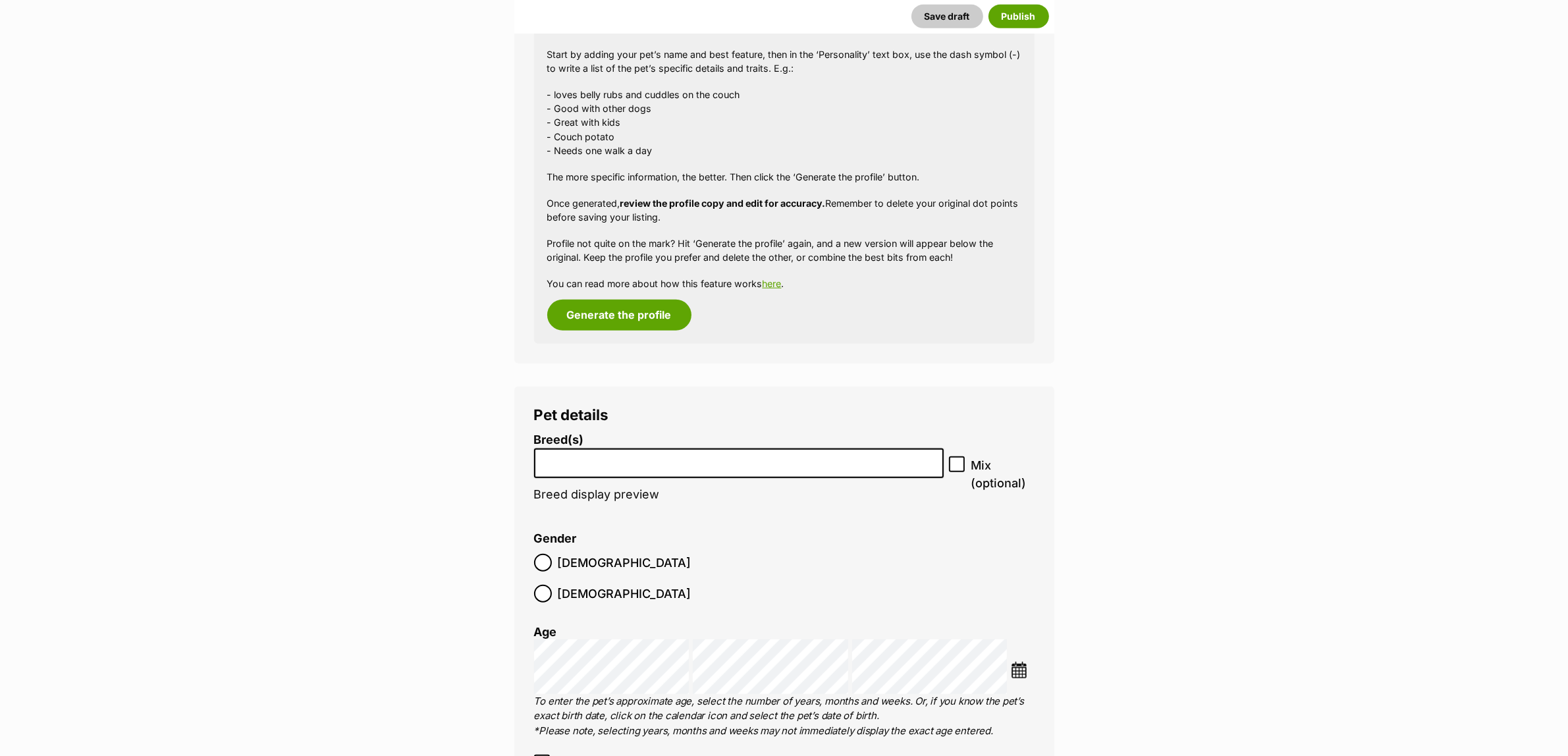
click at [675, 456] on input "search" at bounding box center [739, 460] width 401 height 14
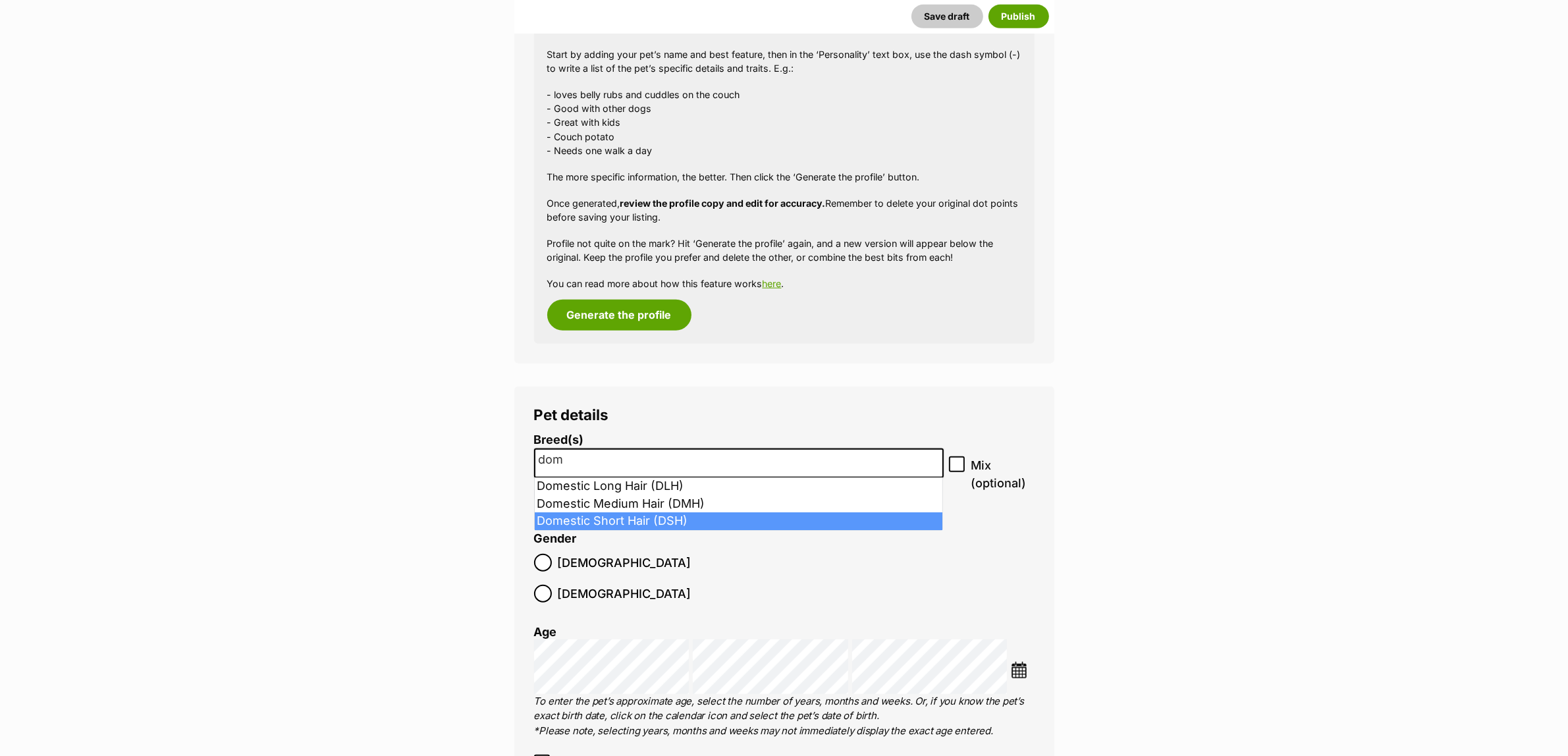
type input "dom"
select select "252102"
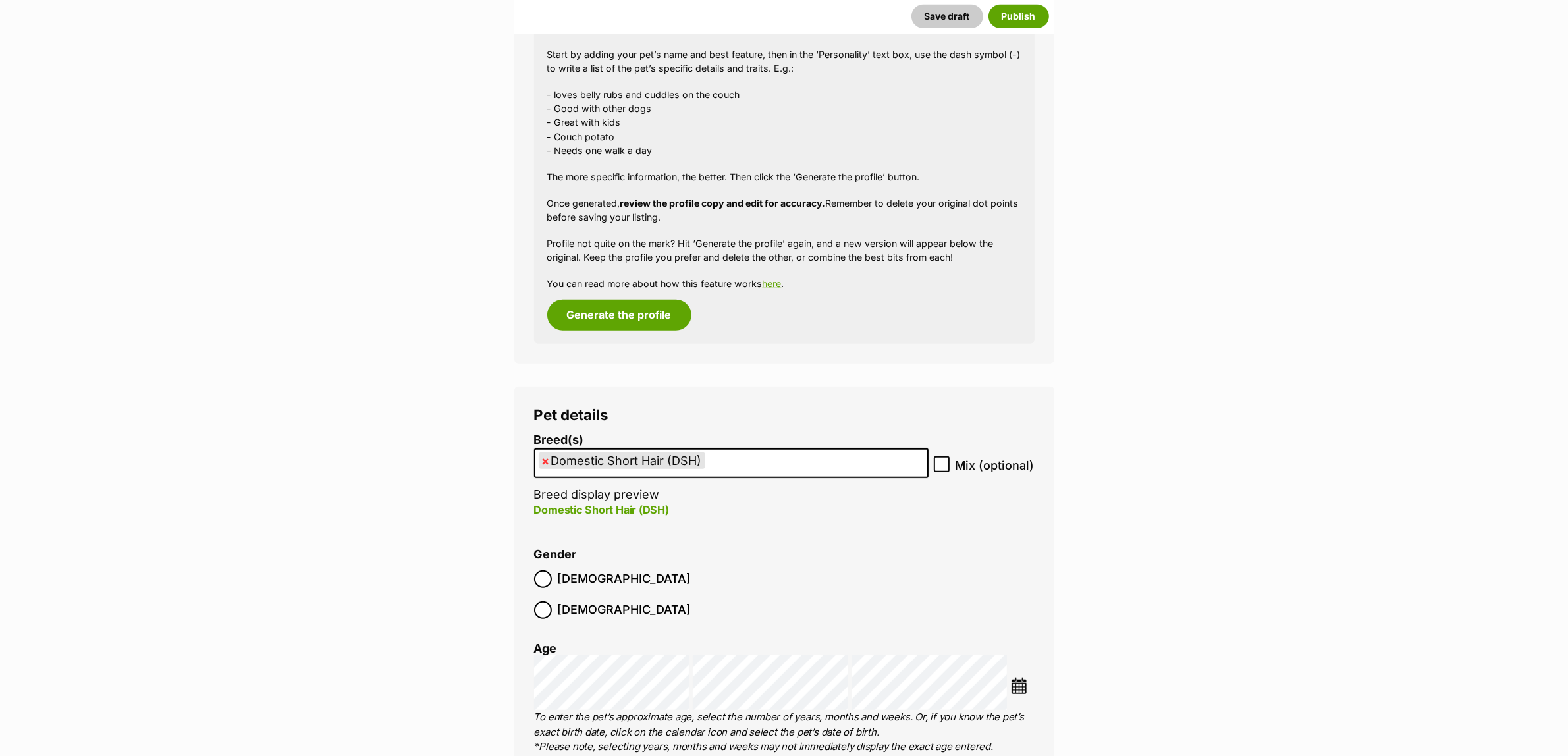
click at [1014, 678] on img at bounding box center [1019, 686] width 16 height 16
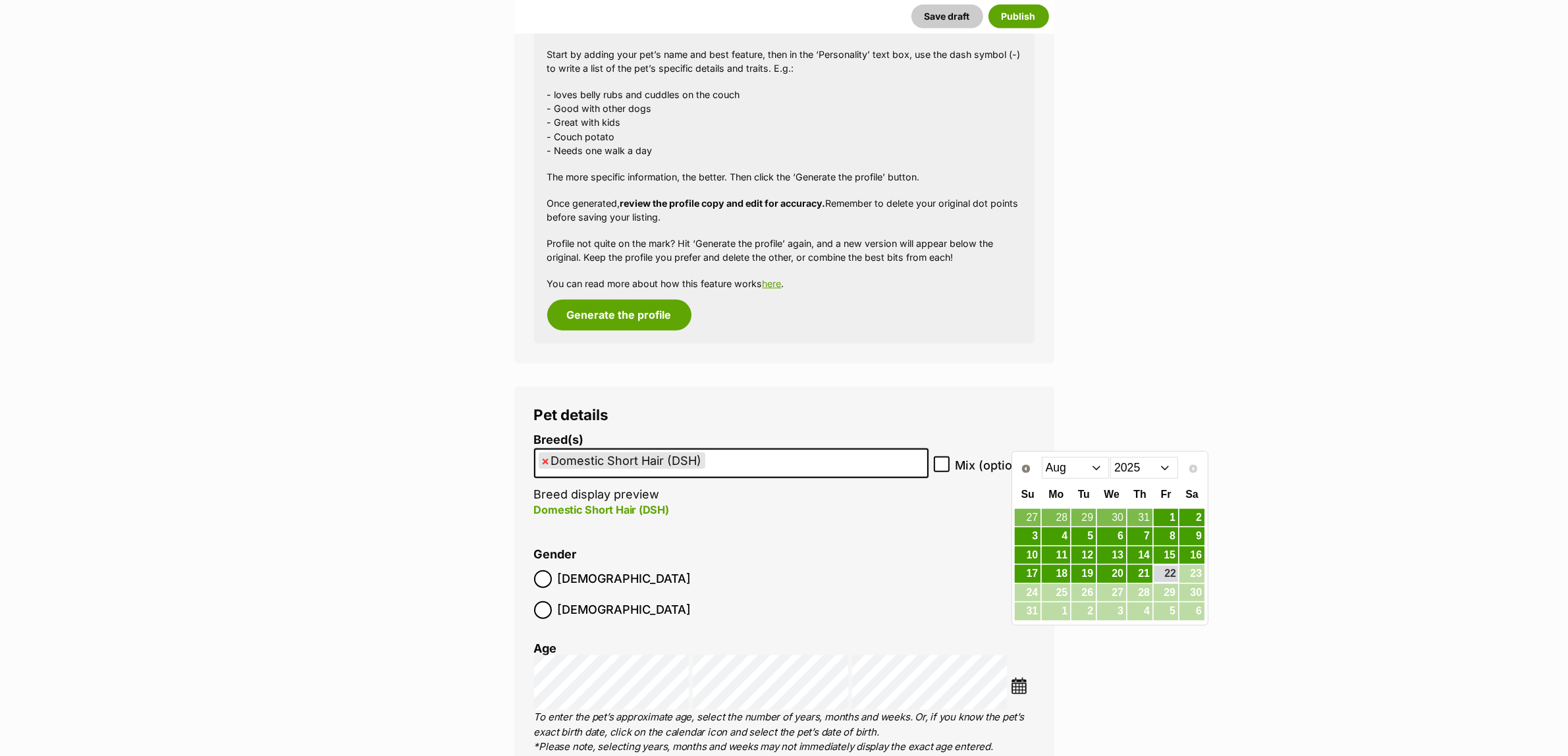
click at [1169, 468] on select "2015 2016 2017 2018 2019 2020 2021 2022 2023 2024 2025" at bounding box center [1143, 467] width 67 height 21
click at [1084, 472] on select "Jan Feb Mar Apr May Jun Jul Aug Sep Oct Nov Dec" at bounding box center [1075, 467] width 67 height 21
click at [1078, 555] on link "11" at bounding box center [1084, 555] width 25 height 16
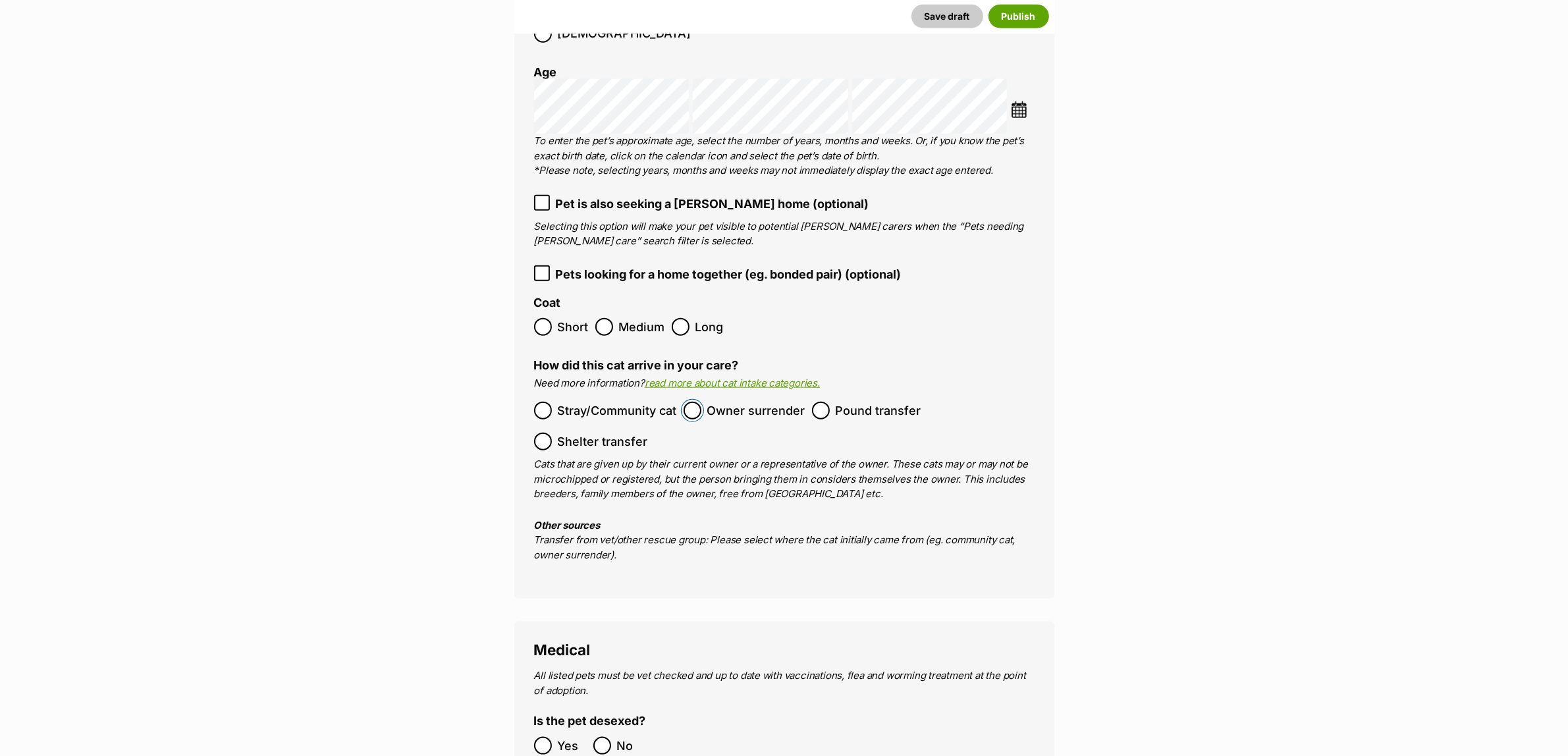
scroll to position [2223, 0]
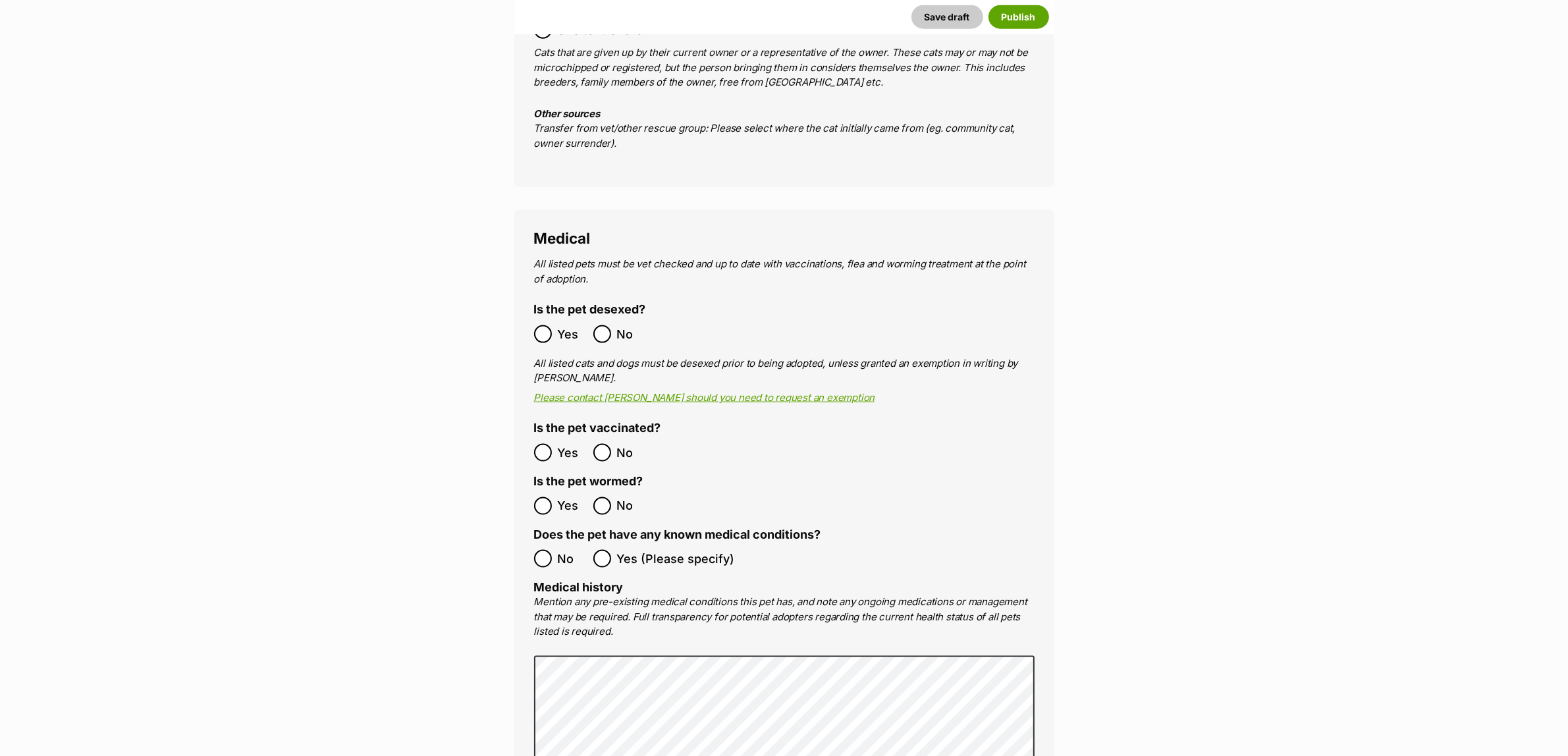
click at [554, 326] on label "Yes" at bounding box center [560, 334] width 52 height 18
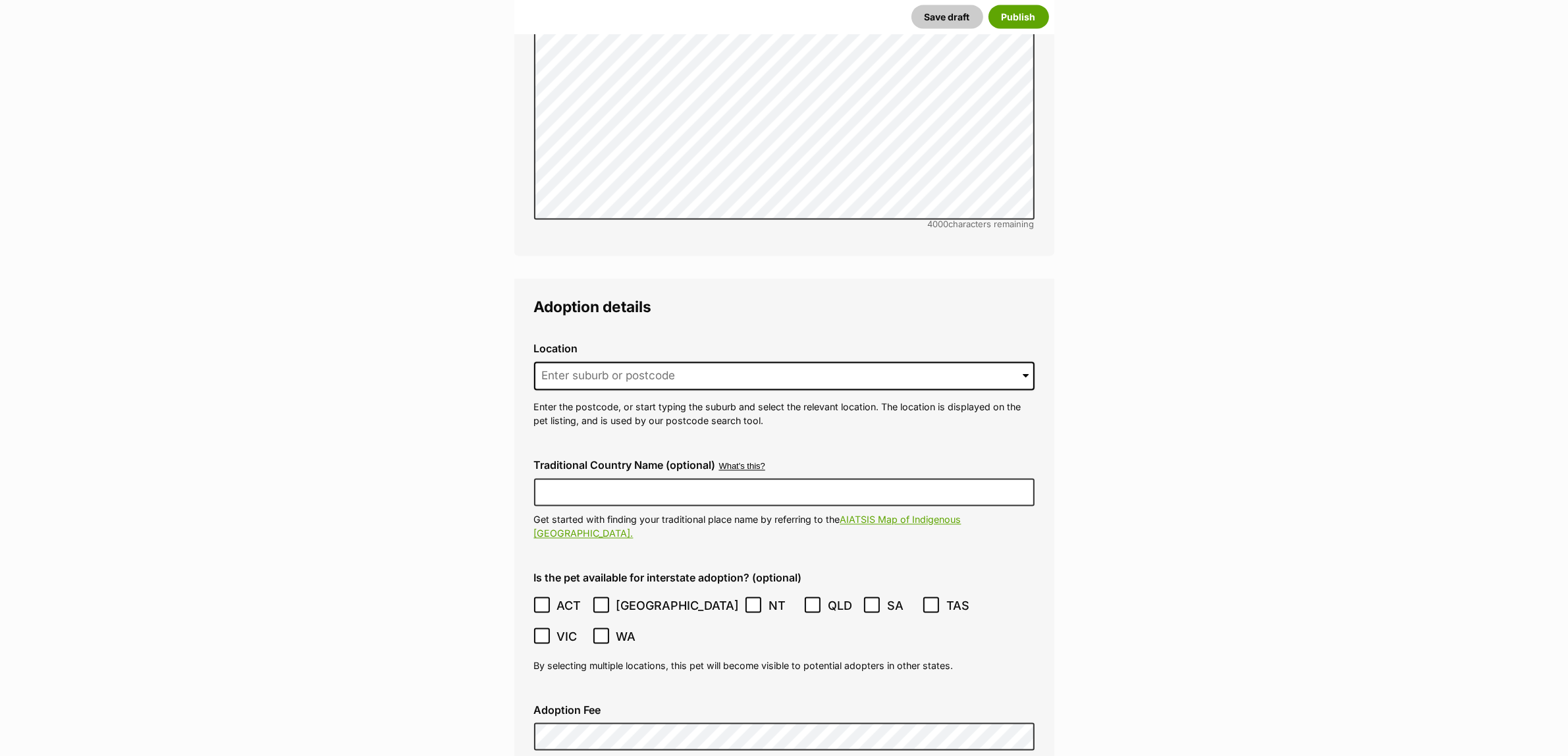
scroll to position [2964, 0]
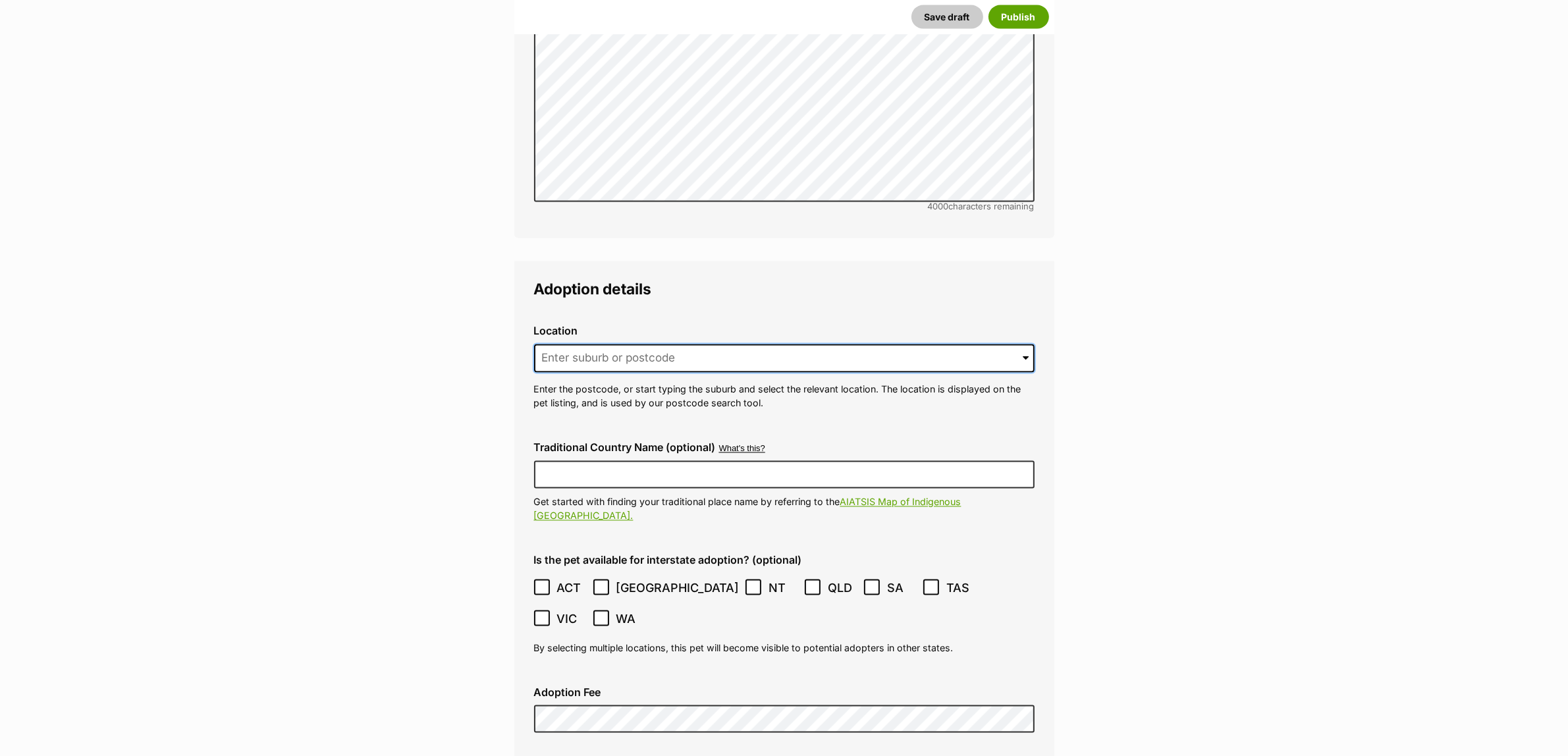
click at [716, 345] on input at bounding box center [784, 359] width 501 height 29
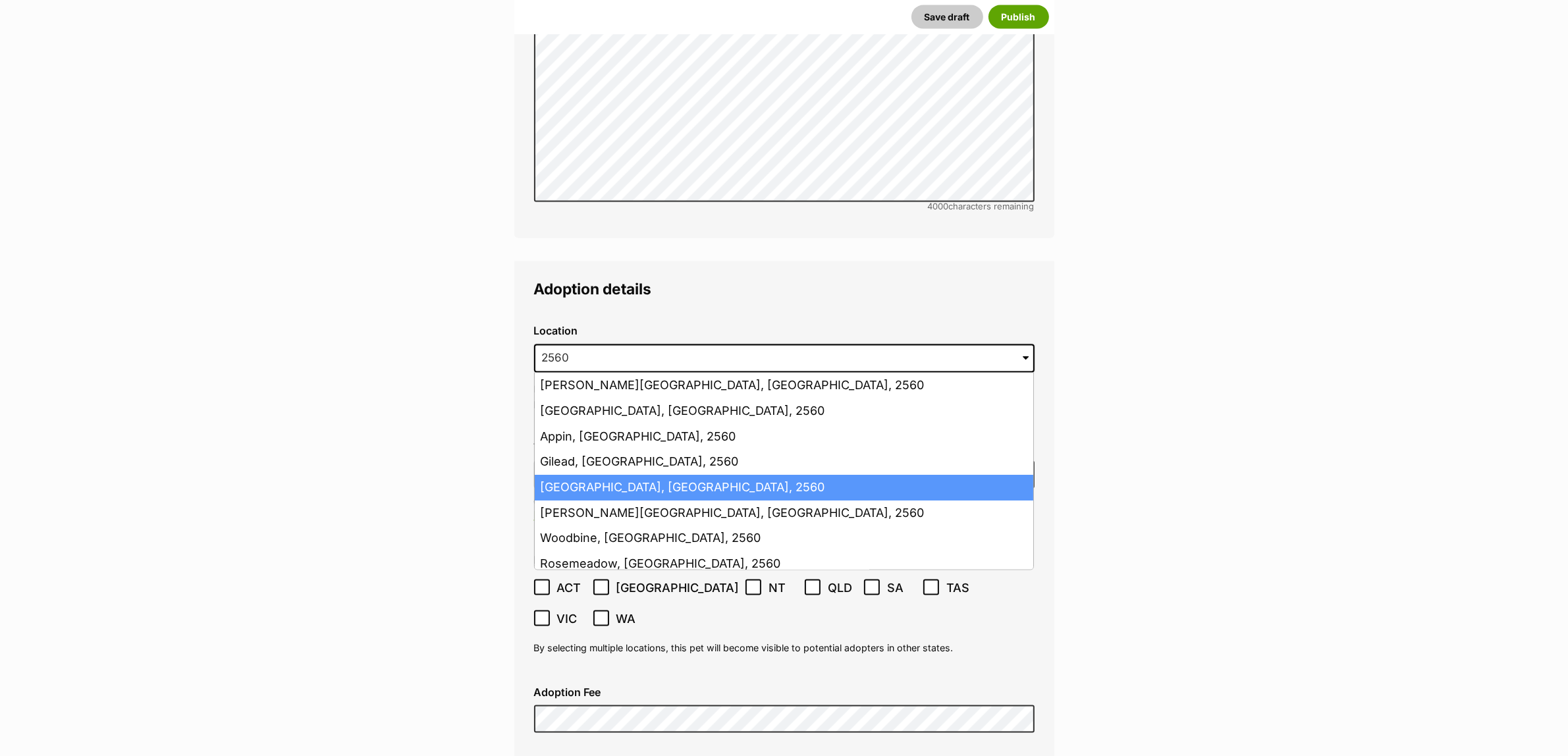
click at [628, 476] on li "Campbelltown, New South Wales, 2560" at bounding box center [784, 488] width 499 height 26
type input "Campbelltown, New South Wales, 2560"
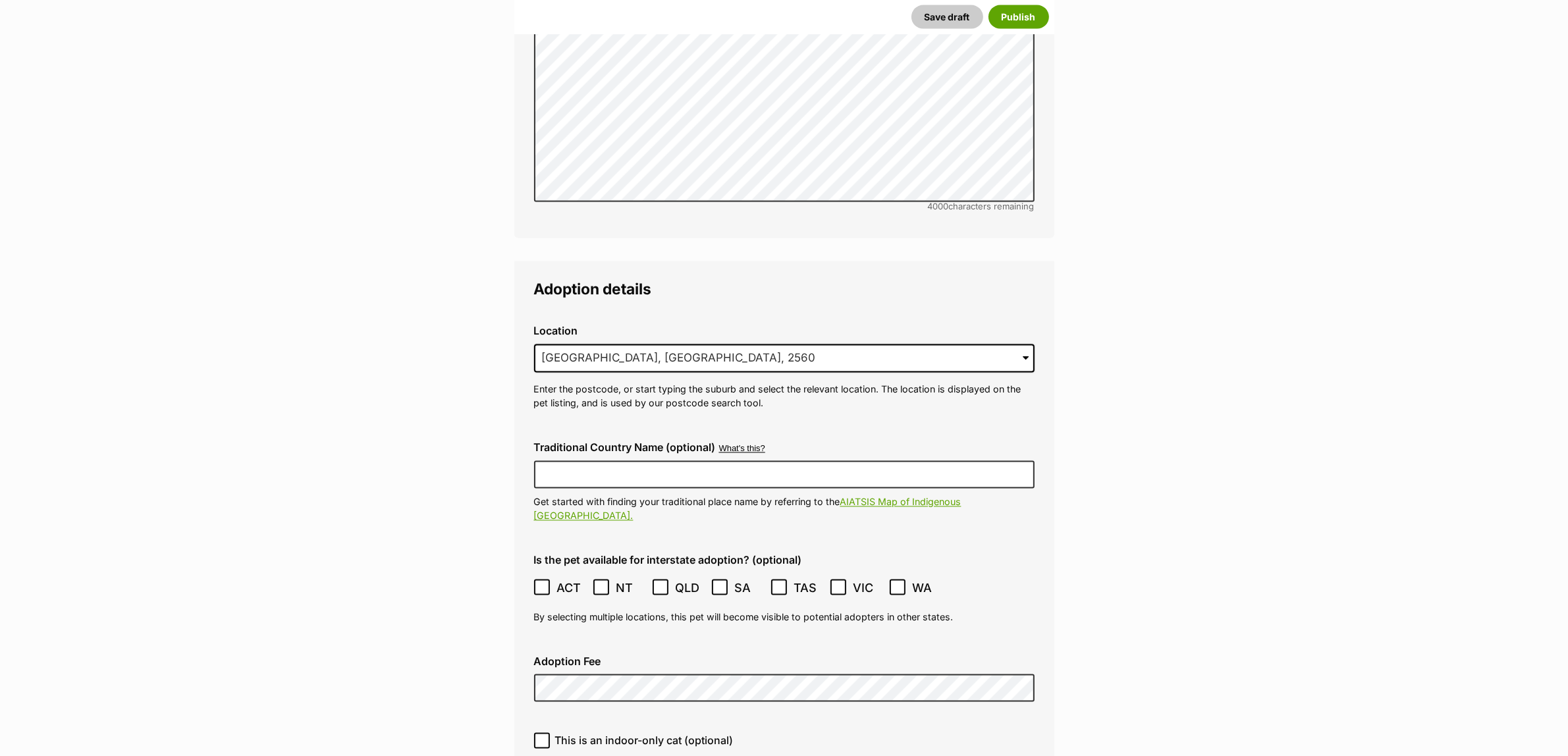
click at [592, 431] on div "Traditional Country Name (optional) What's this? We recognise that Australia al…" at bounding box center [784, 482] width 521 height 103
drag, startPoint x: 595, startPoint y: 437, endPoint x: 608, endPoint y: 455, distance: 22.2
click at [595, 462] on input "Traditional Country Name (optional)" at bounding box center [784, 475] width 501 height 28
type input "Dharawal"
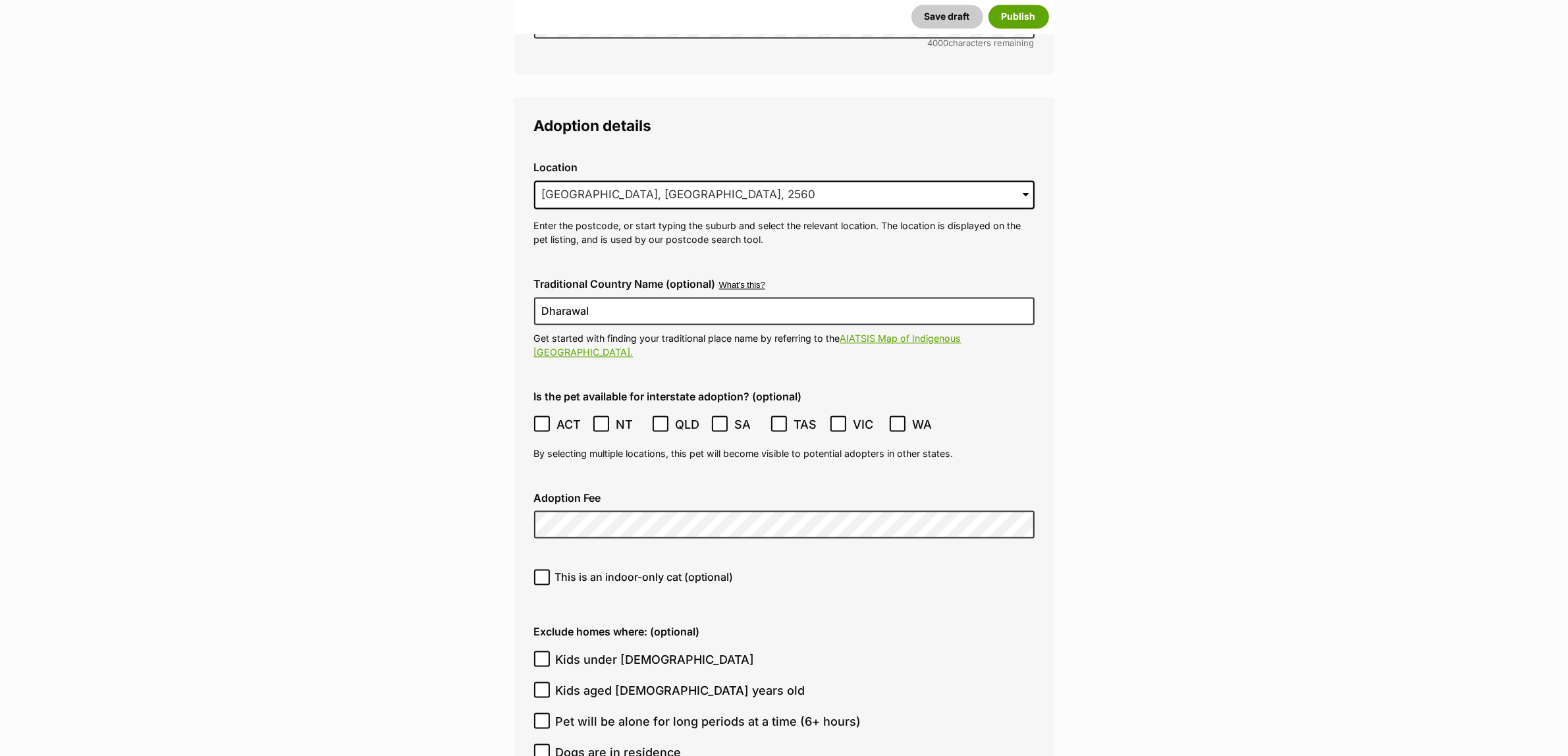
scroll to position [3129, 0]
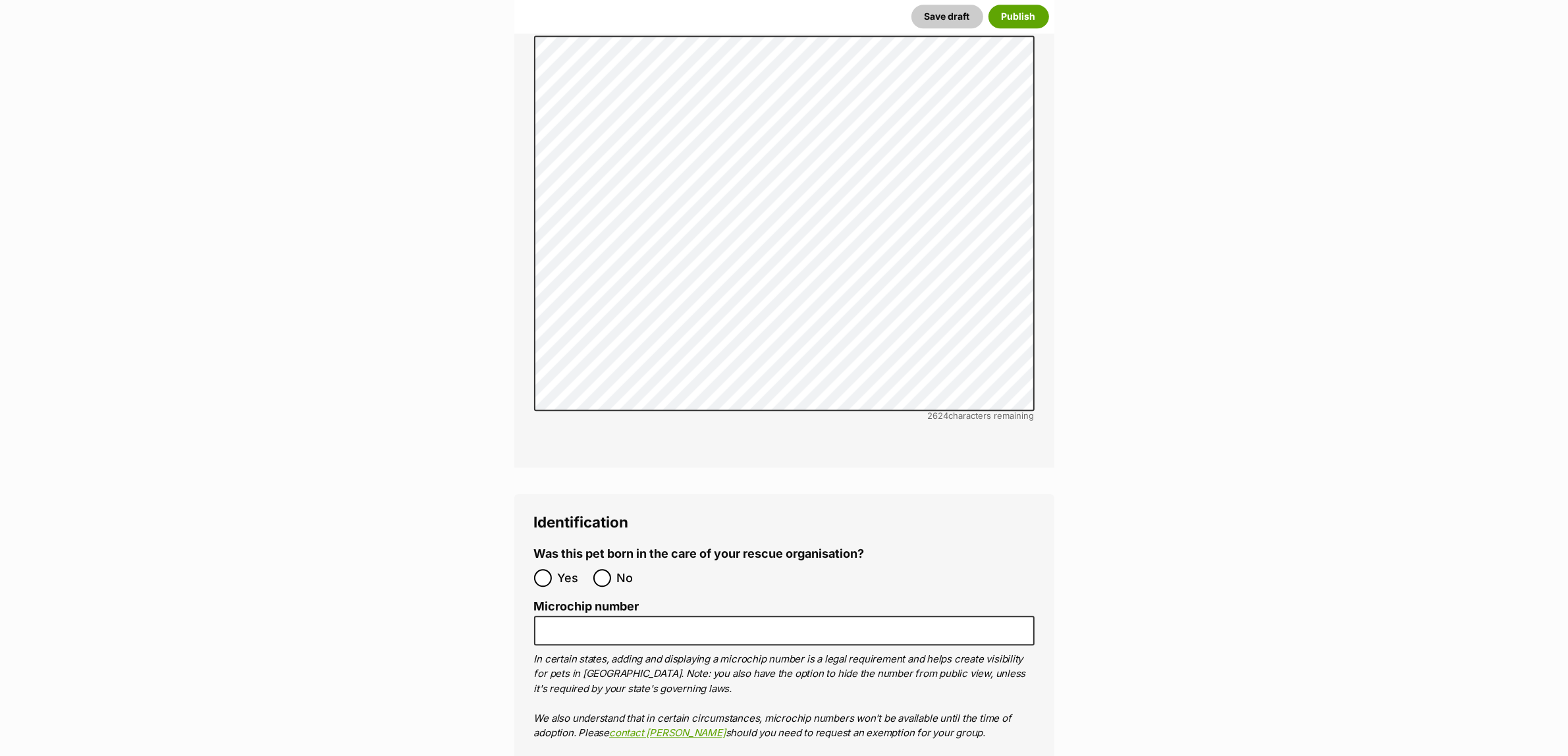
scroll to position [4117, 0]
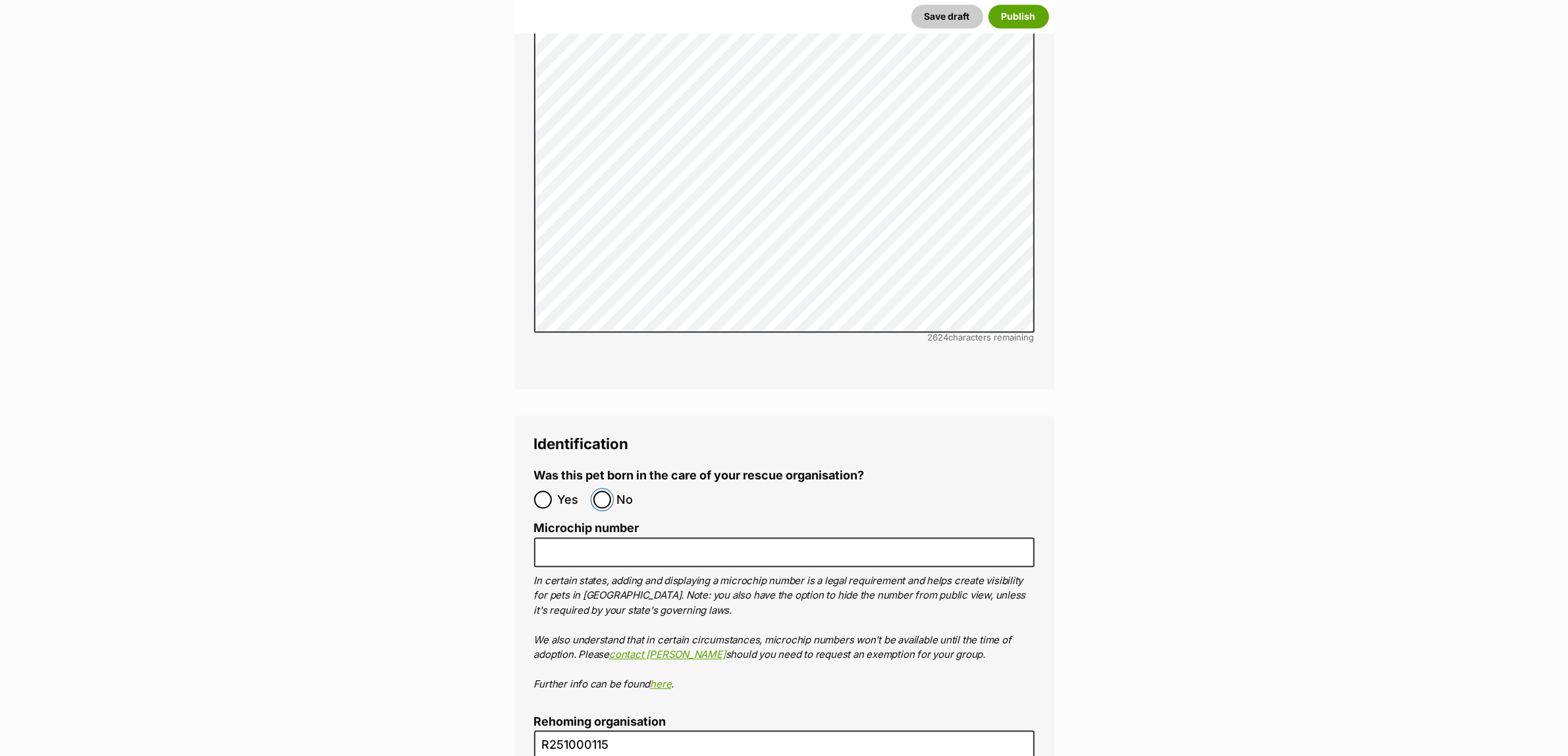
click at [599, 491] on input "No" at bounding box center [602, 500] width 18 height 18
radio input "true"
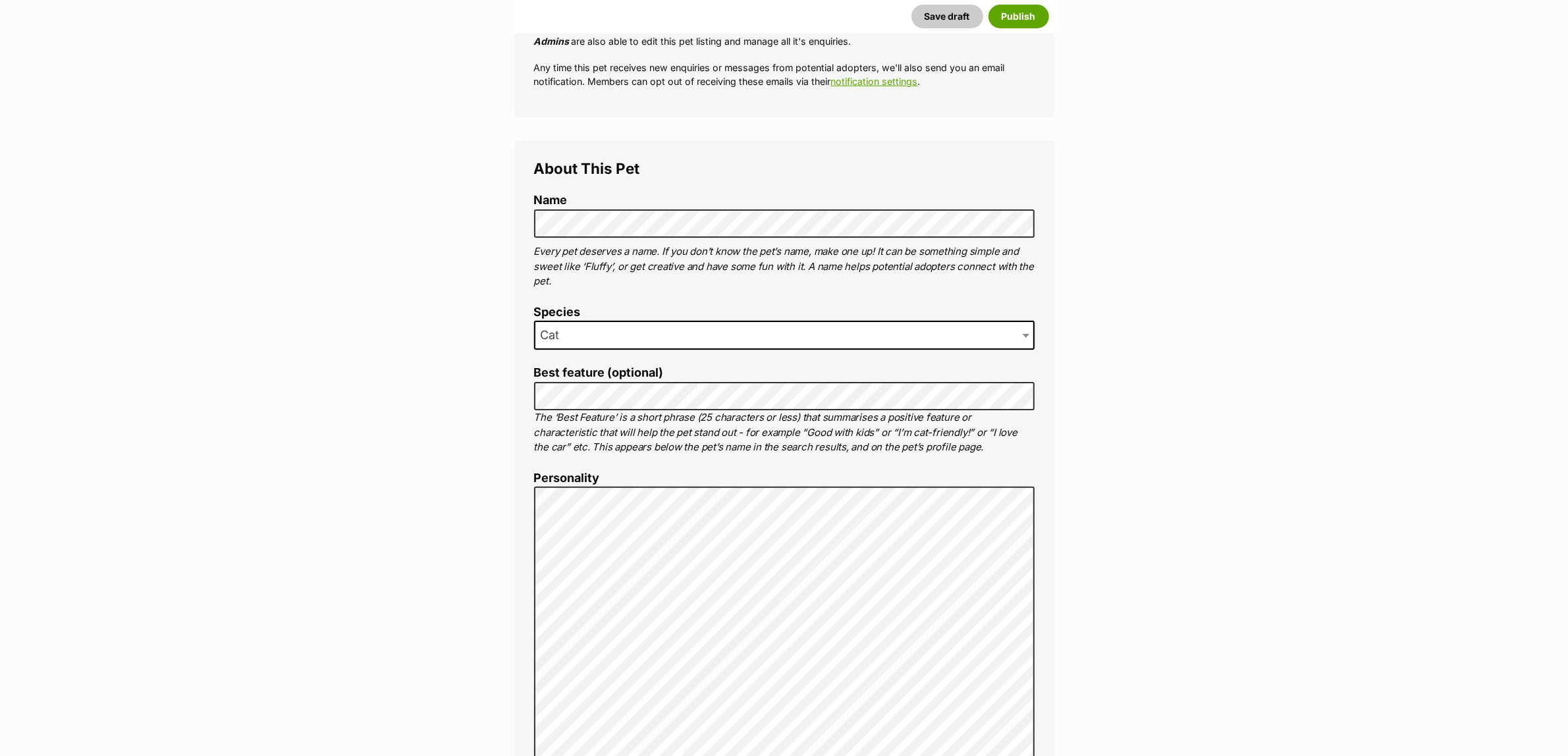
scroll to position [330, 0]
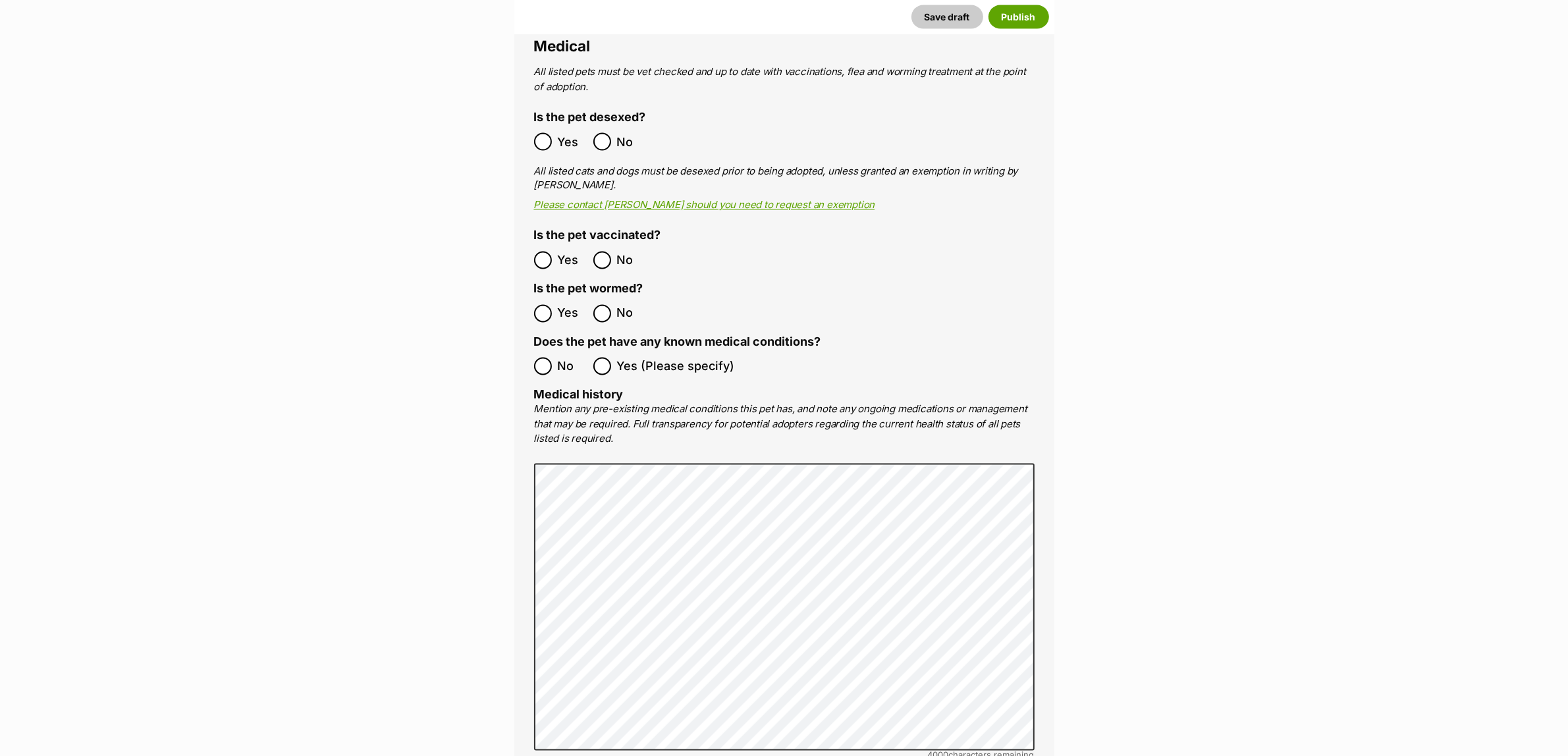
scroll to position [3124, 0]
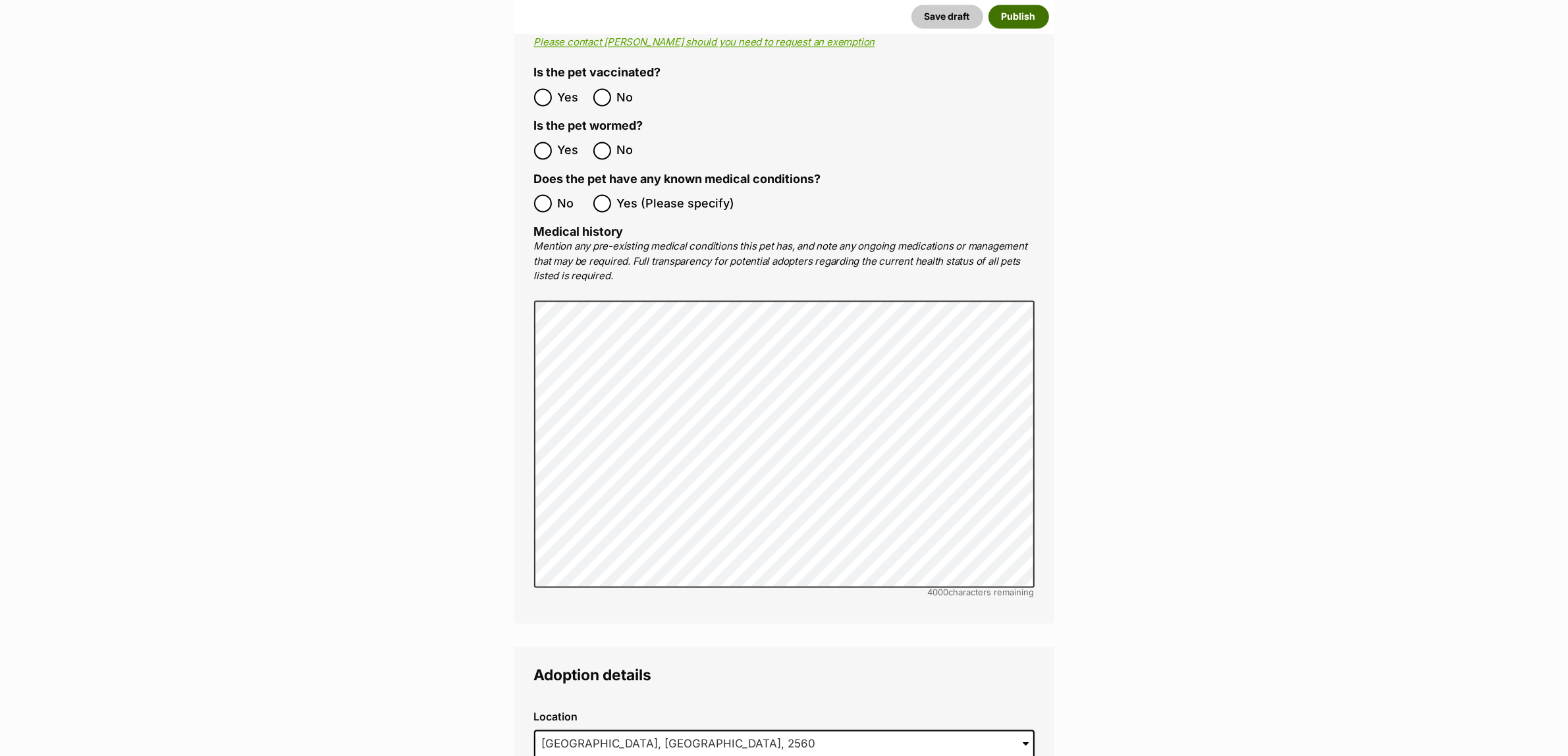
click at [1032, 10] on button "Publish" at bounding box center [1019, 16] width 61 height 24
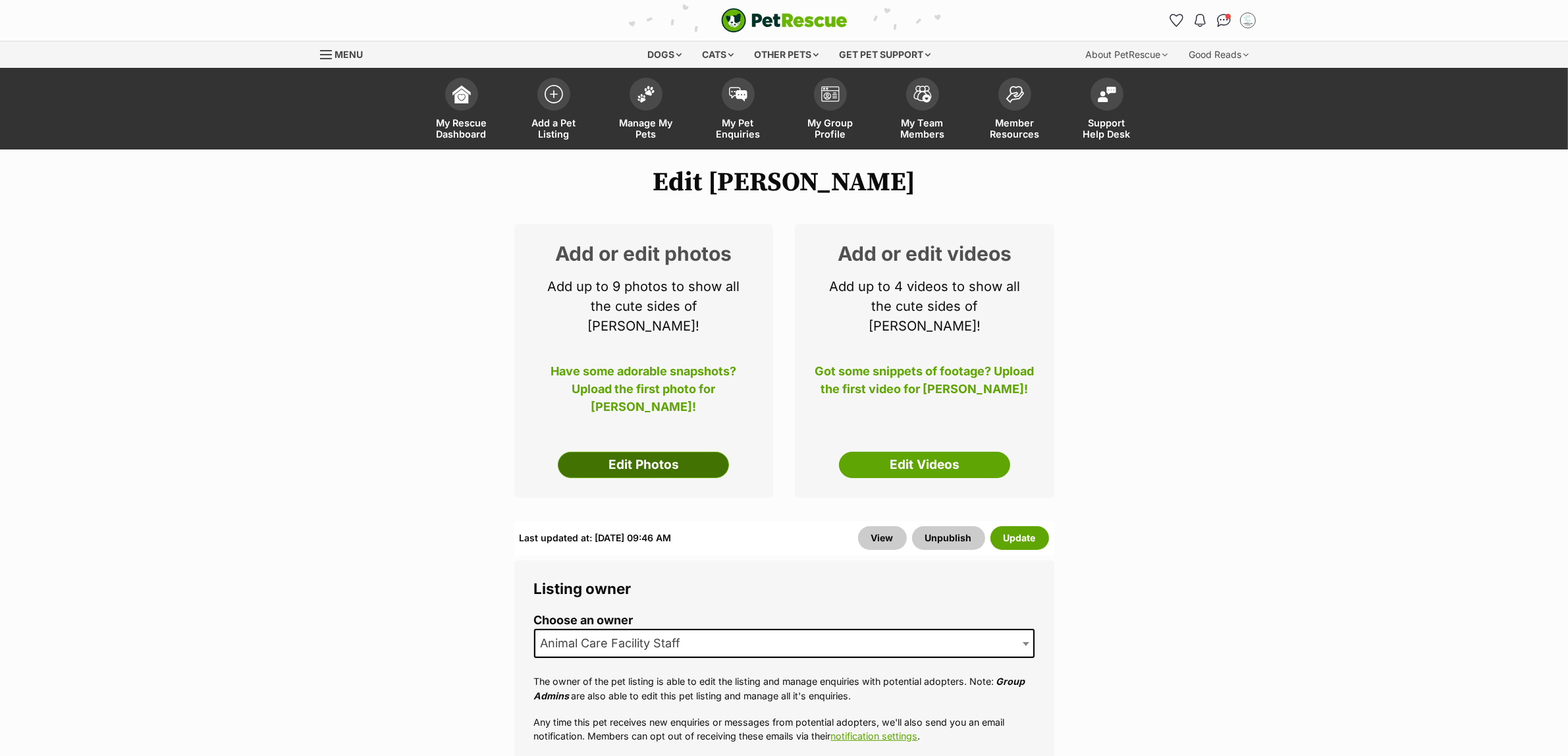
click at [616, 452] on link "Edit Photos" at bounding box center [643, 465] width 171 height 27
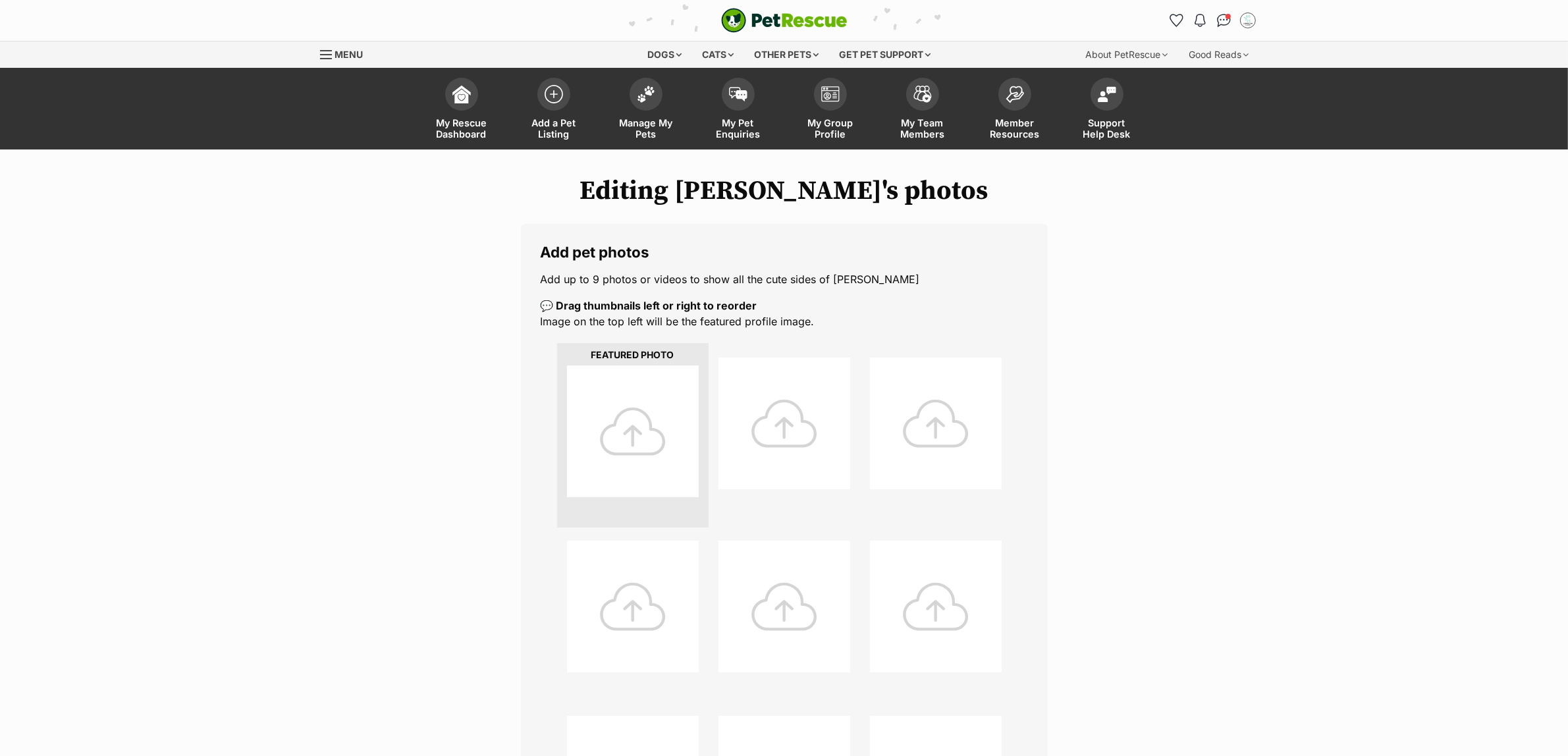
click at [592, 430] on div at bounding box center [633, 431] width 132 height 132
